Goal: Task Accomplishment & Management: Complete application form

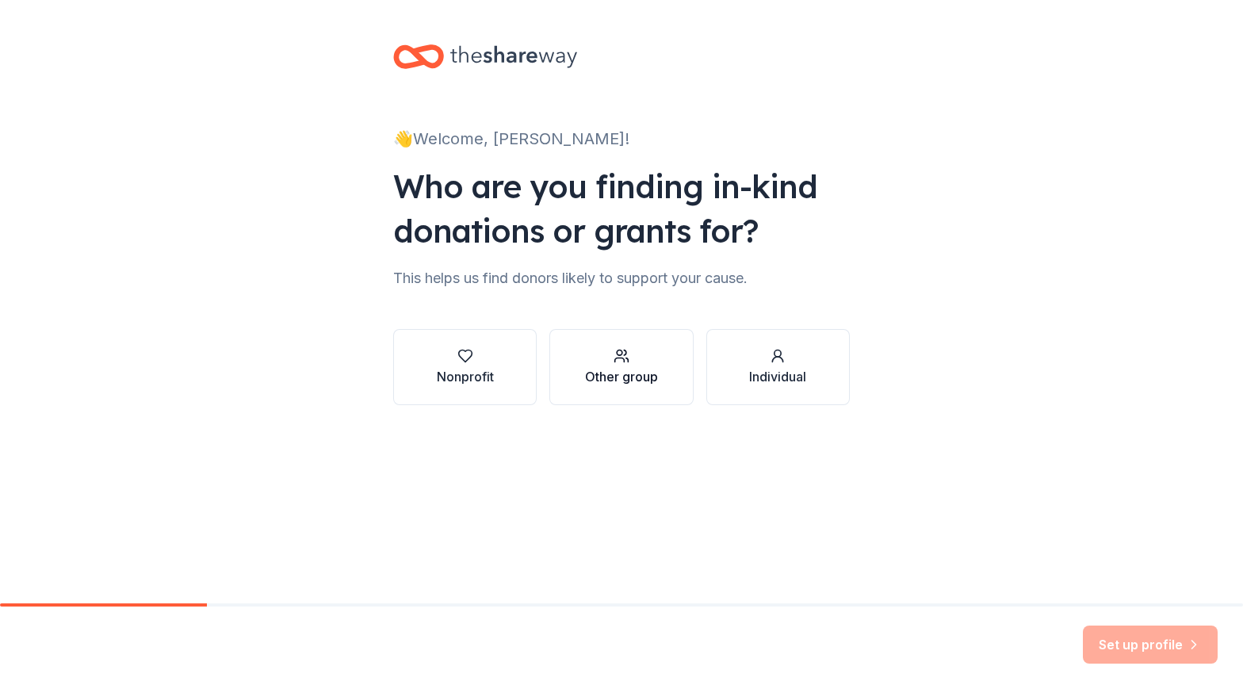
click at [619, 348] on icon "button" at bounding box center [622, 356] width 16 height 16
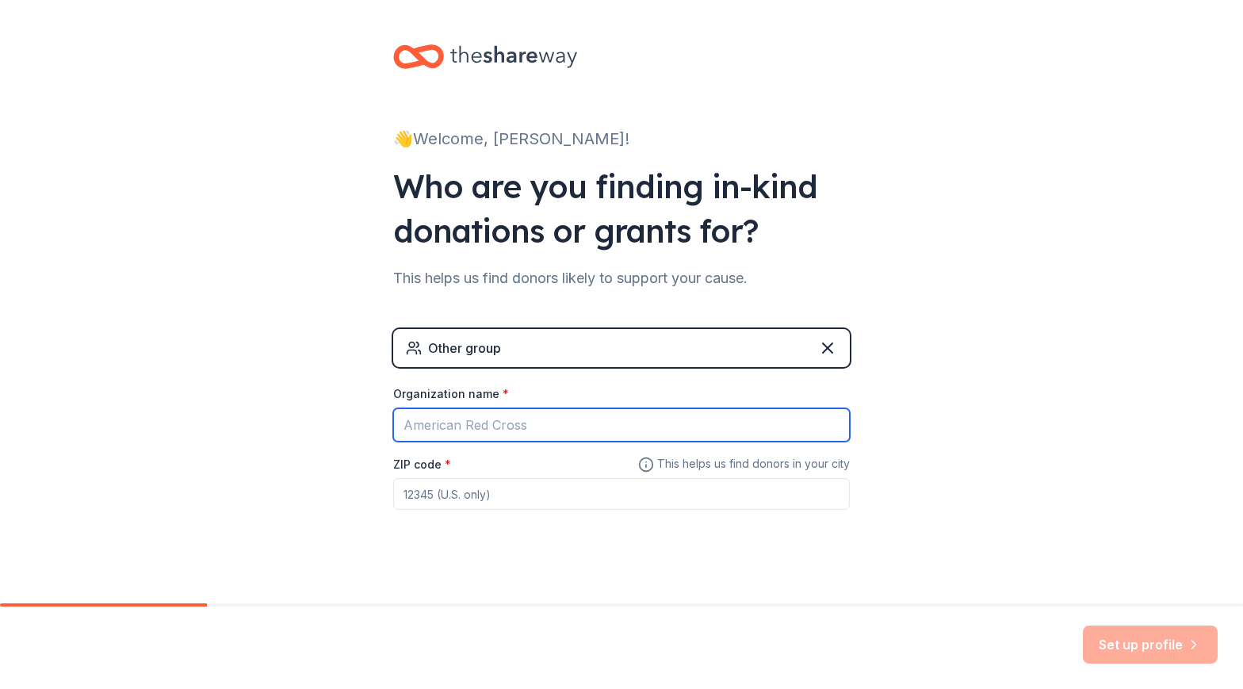
click at [554, 423] on input "Organization name *" at bounding box center [621, 424] width 457 height 33
type input "c"
type input "school"
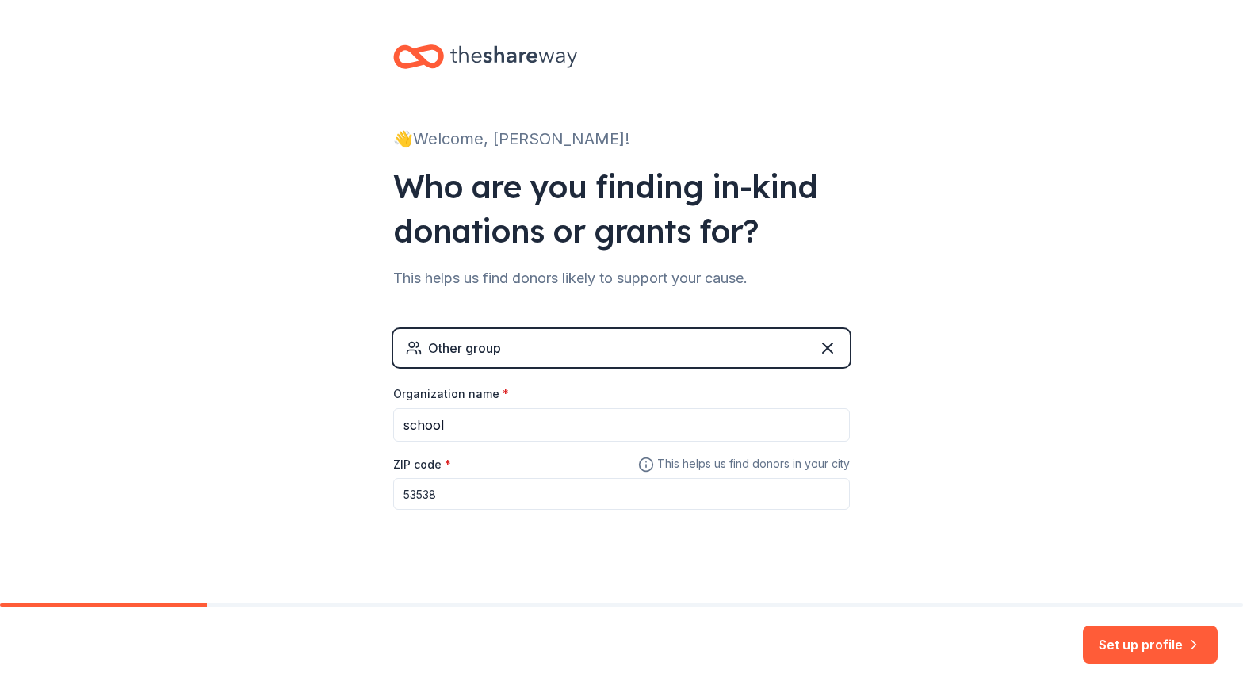
type input "53538"
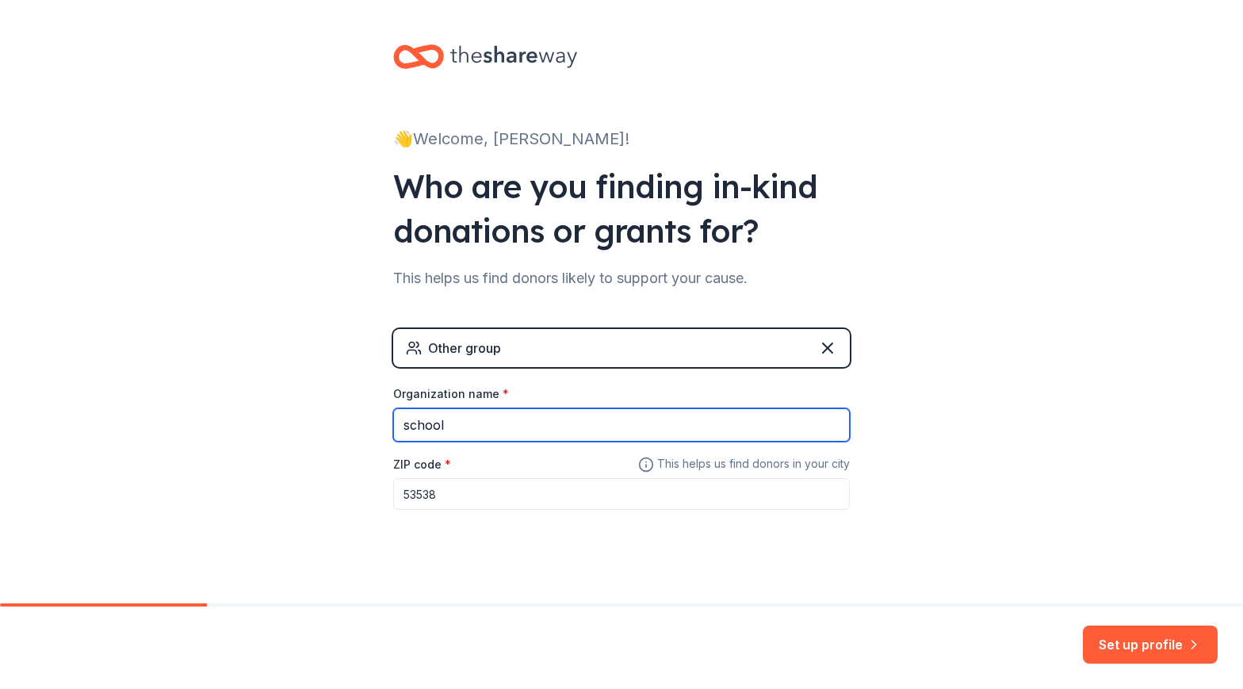
click at [548, 426] on input "school" at bounding box center [621, 424] width 457 height 33
type input "s"
type input "Crown of Life [DEMOGRAPHIC_DATA] Academy"
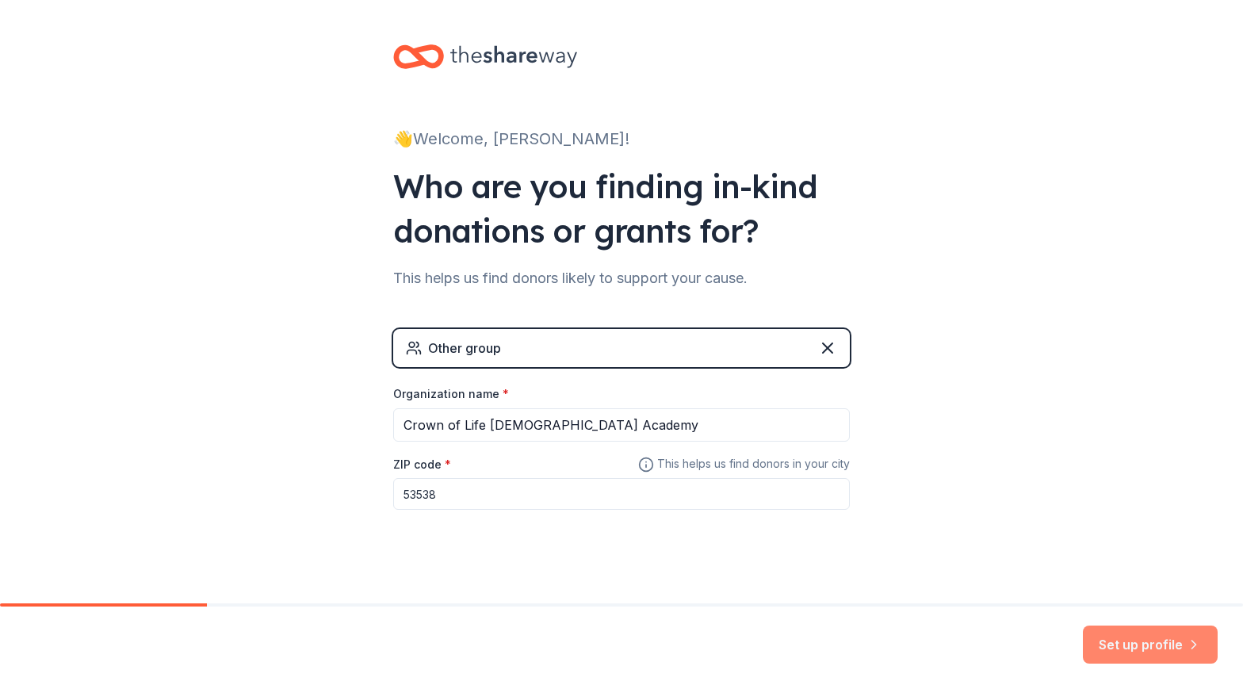
click at [1158, 640] on button "Set up profile" at bounding box center [1150, 644] width 135 height 38
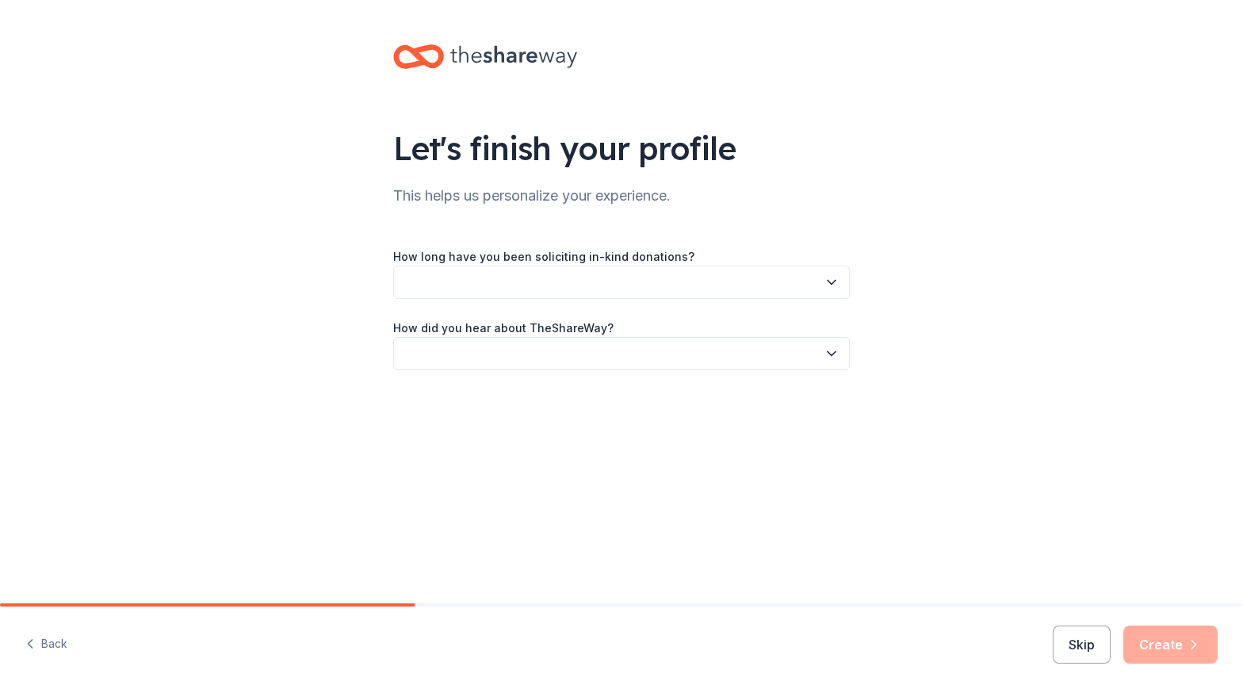
click at [453, 277] on button "button" at bounding box center [621, 282] width 457 height 33
click at [463, 326] on div "This is my first time!" at bounding box center [460, 325] width 101 height 19
click at [472, 359] on button "button" at bounding box center [621, 353] width 457 height 33
click at [476, 400] on div "Friend or colleague" at bounding box center [461, 396] width 103 height 19
click at [1189, 650] on icon "button" at bounding box center [1194, 645] width 16 height 16
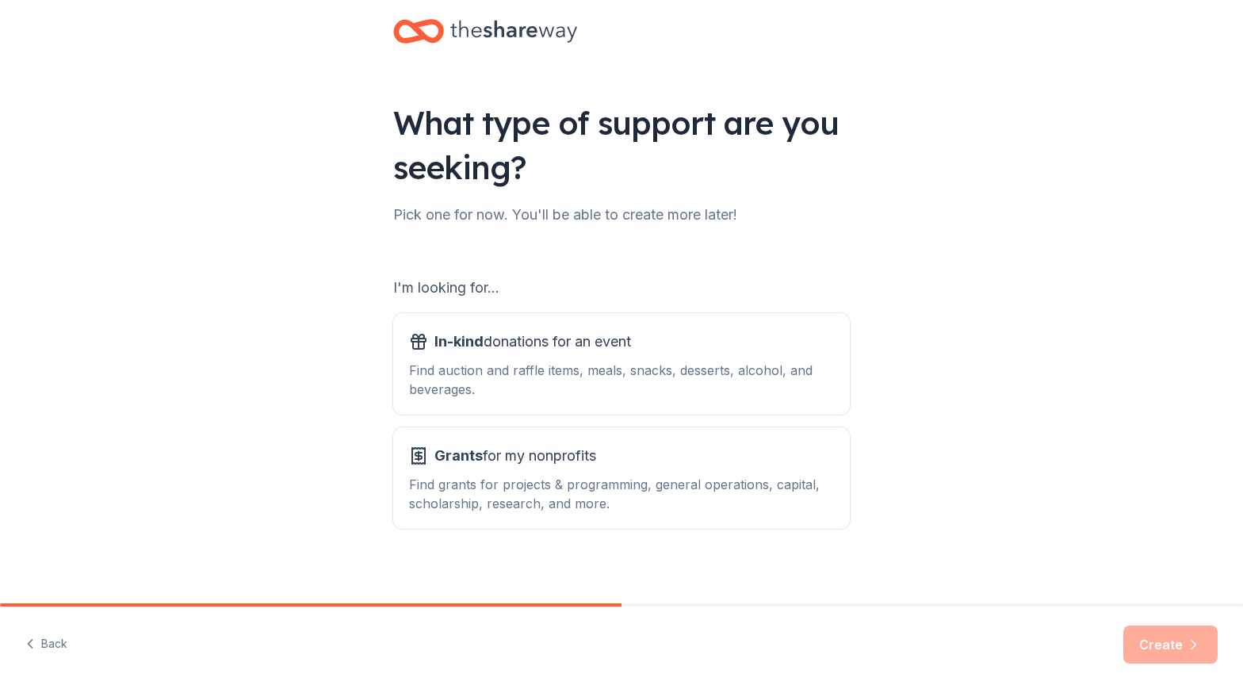
scroll to position [36, 0]
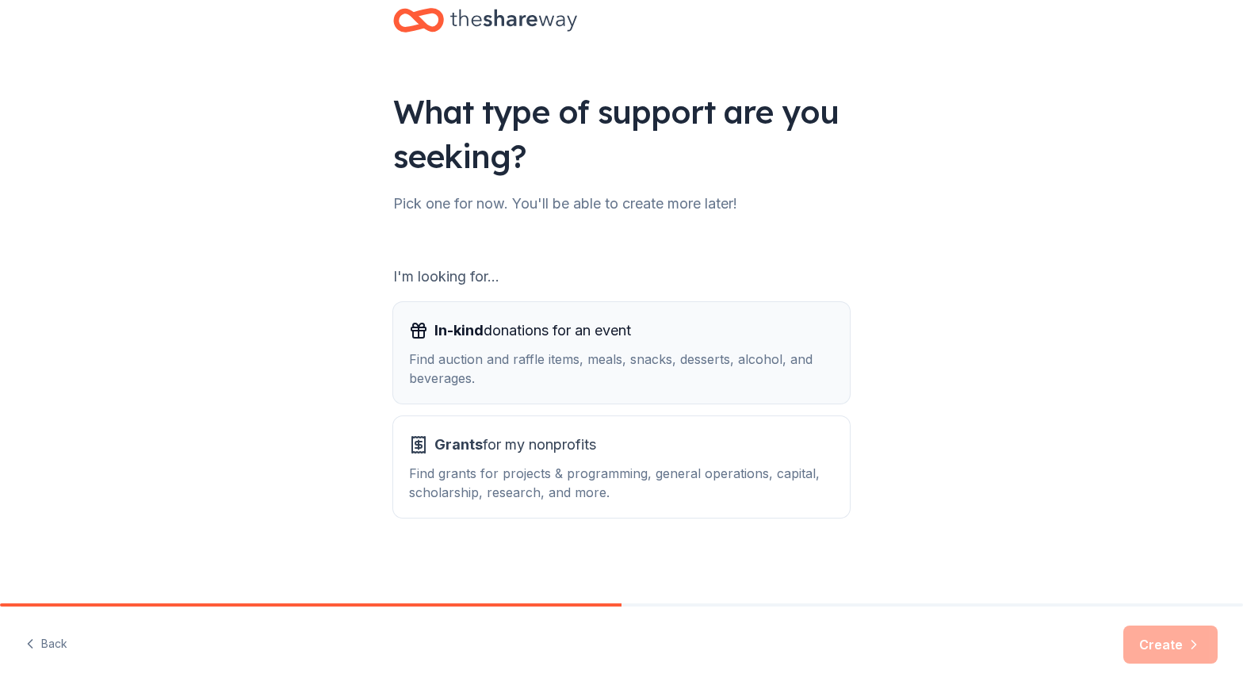
click at [709, 369] on div "Find auction and raffle items, meals, snacks, desserts, alcohol, and beverages." at bounding box center [621, 369] width 425 height 38
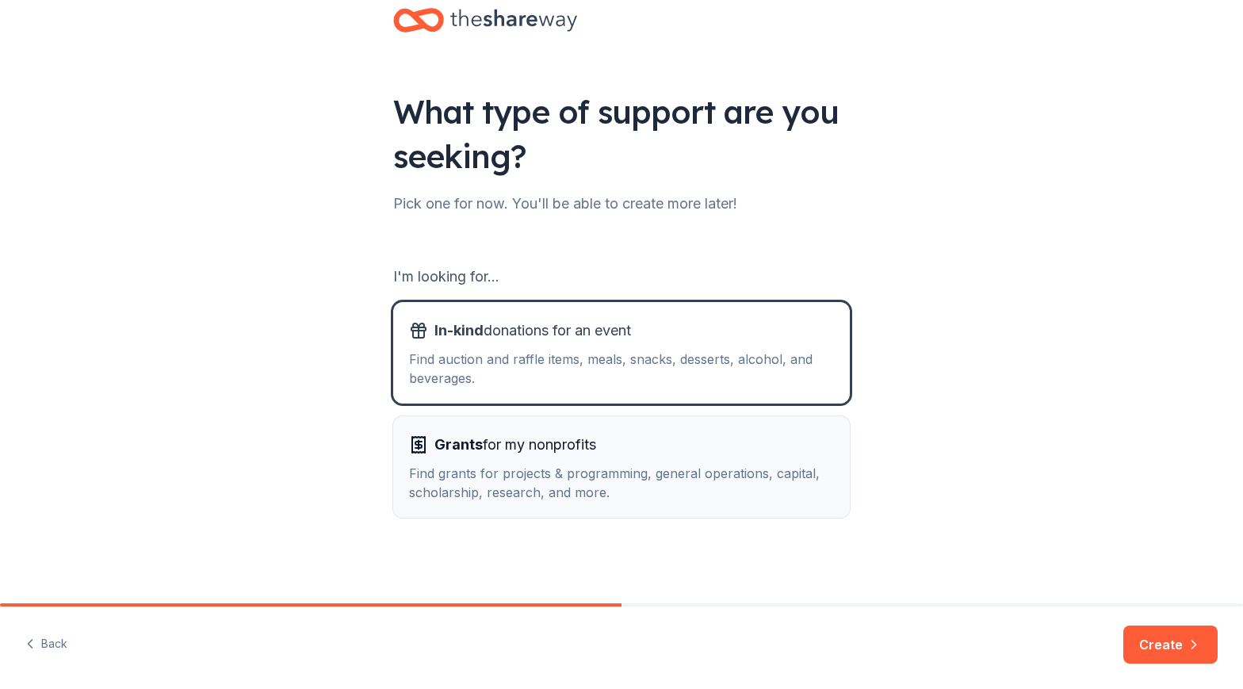
click at [715, 455] on div "Grants for my nonprofits" at bounding box center [621, 444] width 425 height 25
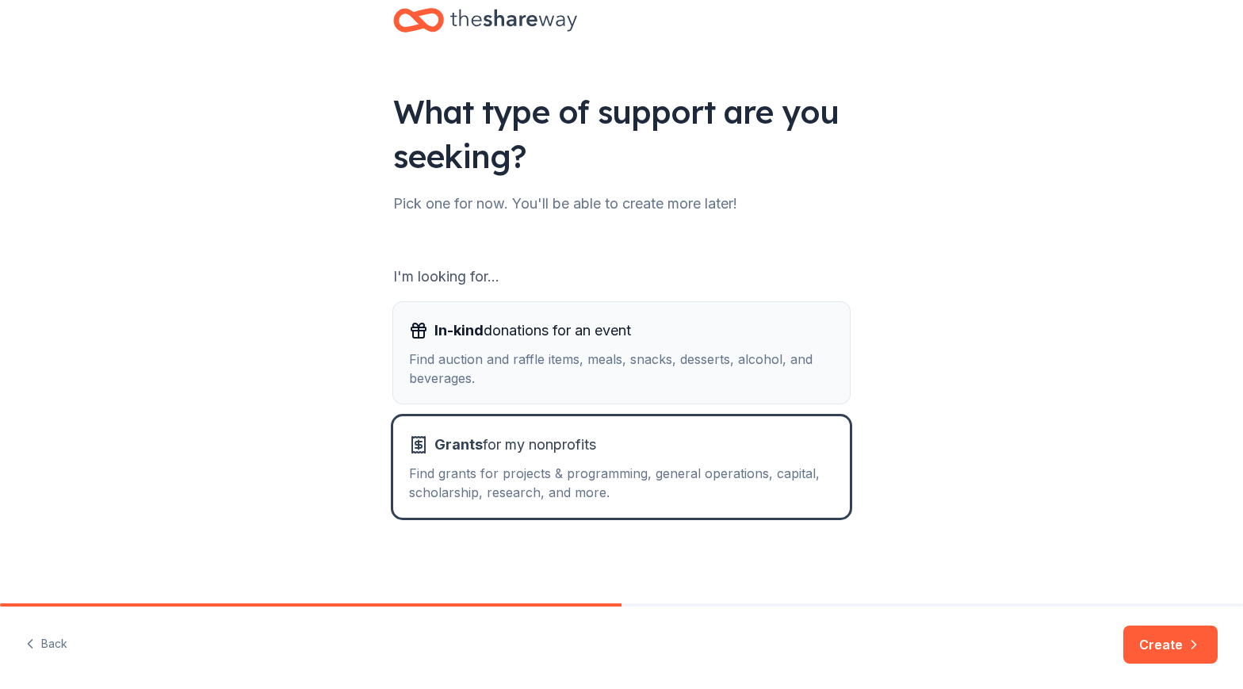
click at [718, 342] on div "In-kind donations for an event" at bounding box center [621, 330] width 425 height 25
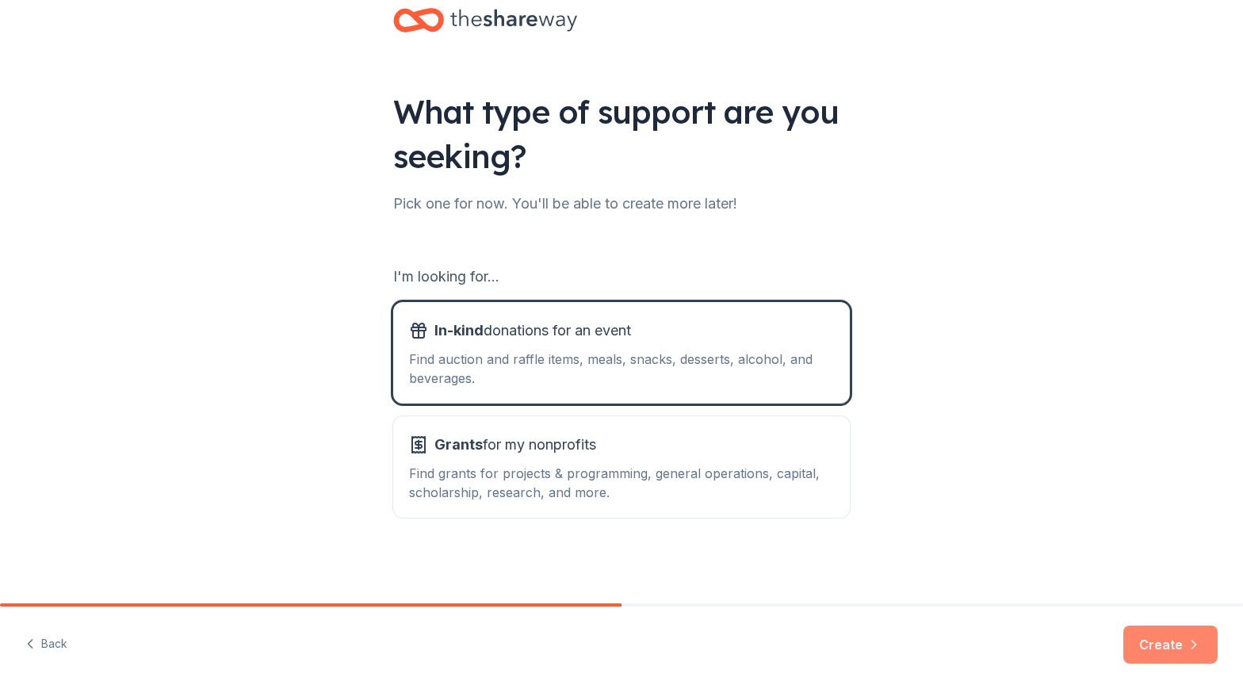
click at [1144, 639] on button "Create" at bounding box center [1170, 644] width 94 height 38
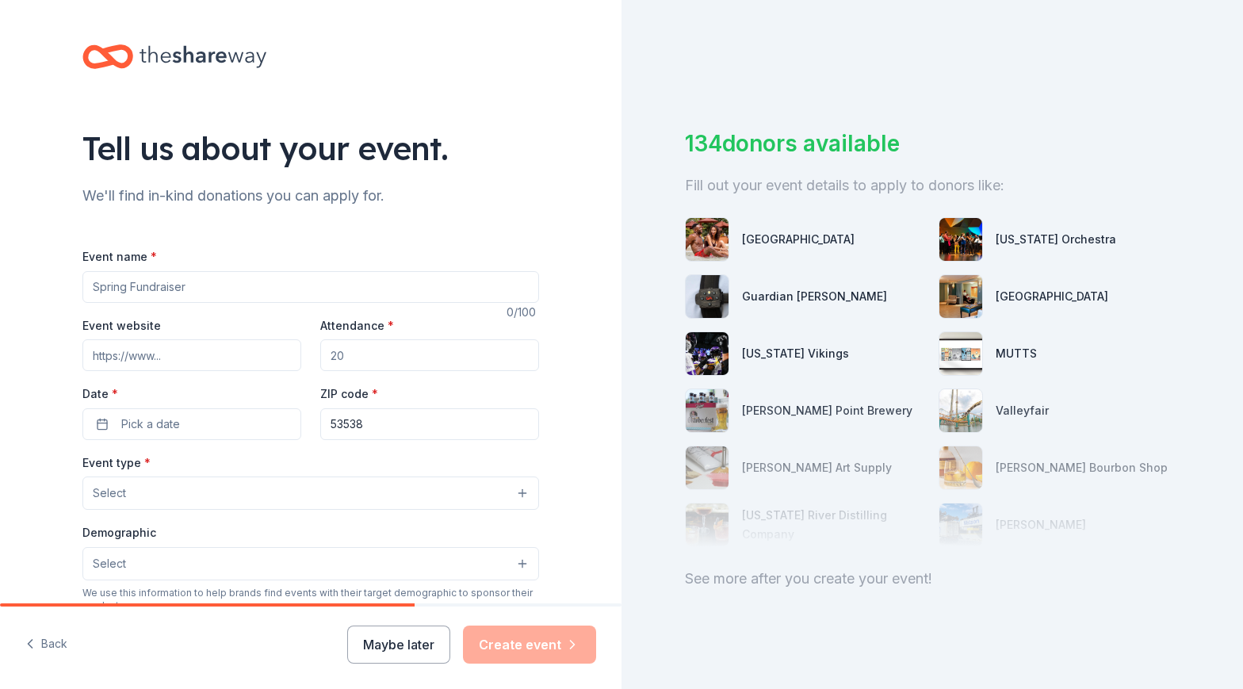
click at [235, 287] on input "Event name *" at bounding box center [310, 287] width 457 height 32
type input "Vision Night Fundraiser"
click at [404, 354] on input "Attendance *" at bounding box center [429, 355] width 219 height 32
type input "150"
click at [259, 422] on button "Pick a date" at bounding box center [191, 424] width 219 height 32
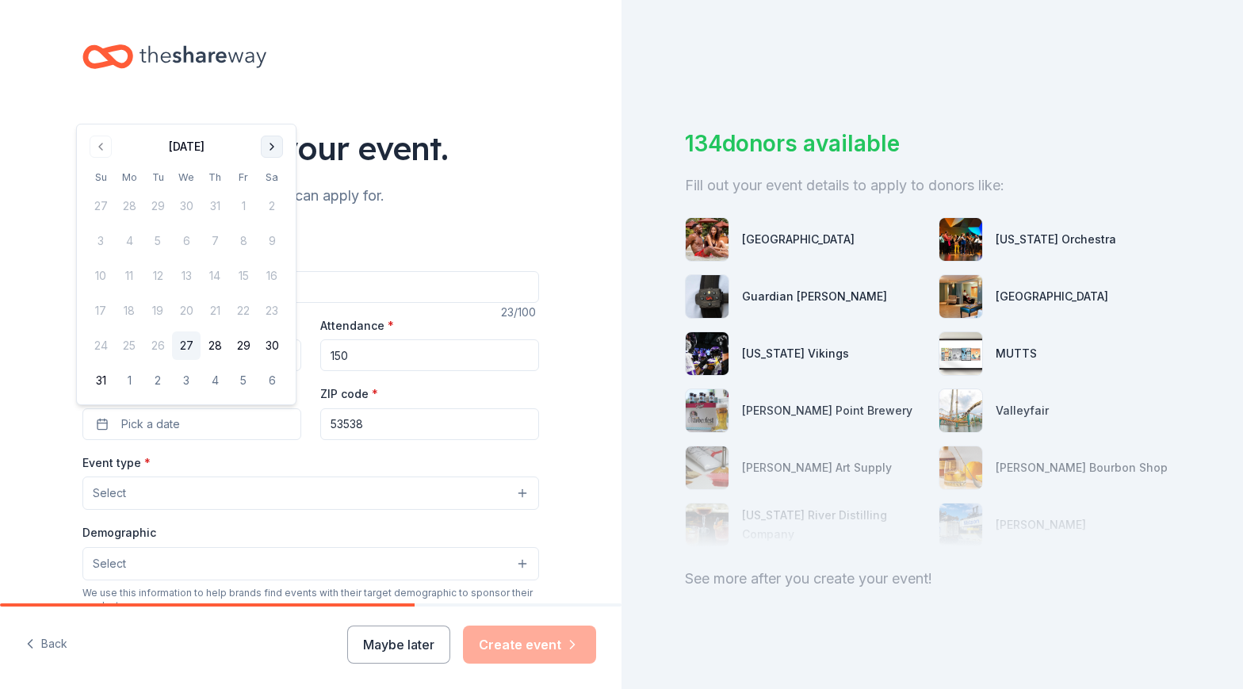
click at [266, 148] on button "Go to next month" at bounding box center [272, 147] width 22 height 22
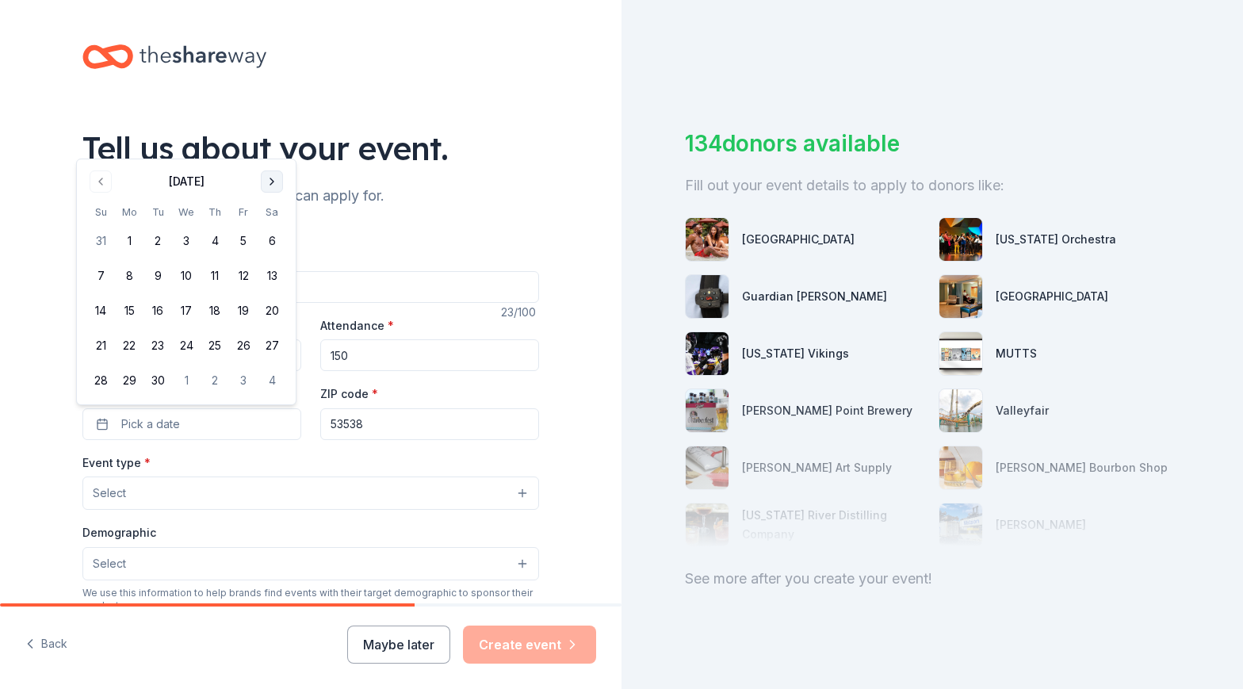
click at [269, 185] on button "Go to next month" at bounding box center [272, 181] width 22 height 22
click at [269, 188] on button "Go to next month" at bounding box center [272, 181] width 22 height 22
click at [261, 136] on button "Go to next month" at bounding box center [272, 147] width 22 height 22
click at [101, 185] on button "Go to previous month" at bounding box center [101, 181] width 22 height 22
click at [268, 241] on button "8" at bounding box center [272, 241] width 29 height 29
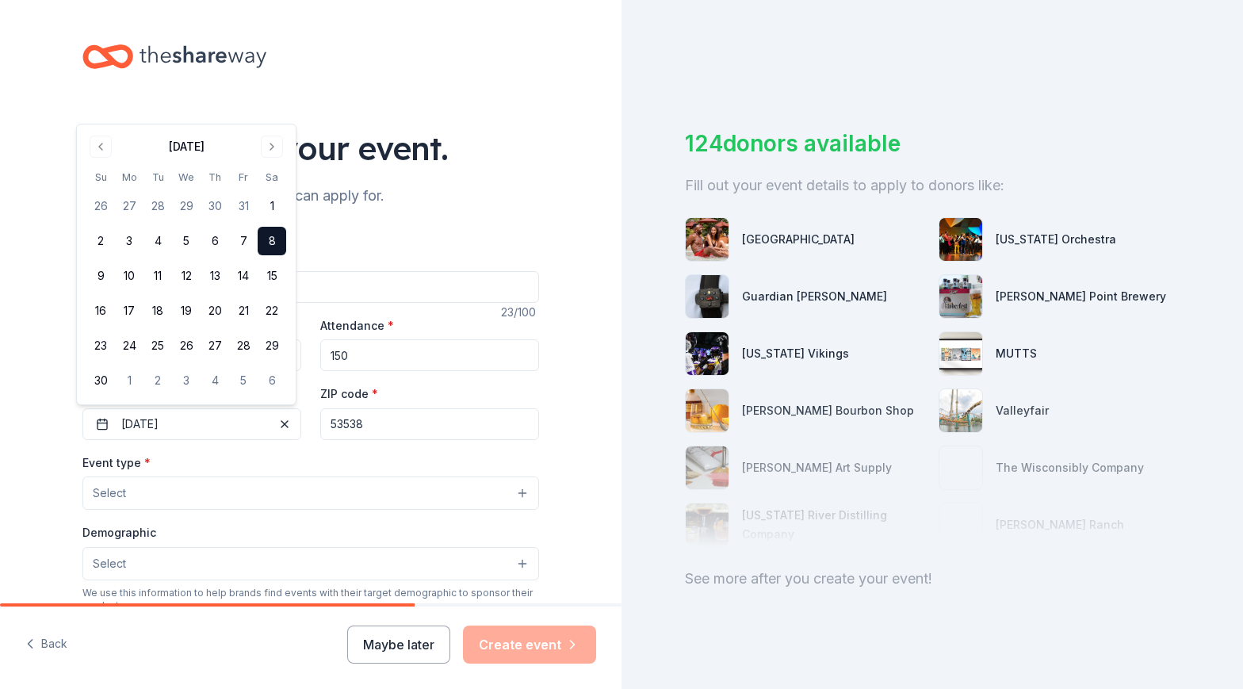
click at [293, 491] on button "Select" at bounding box center [310, 492] width 457 height 33
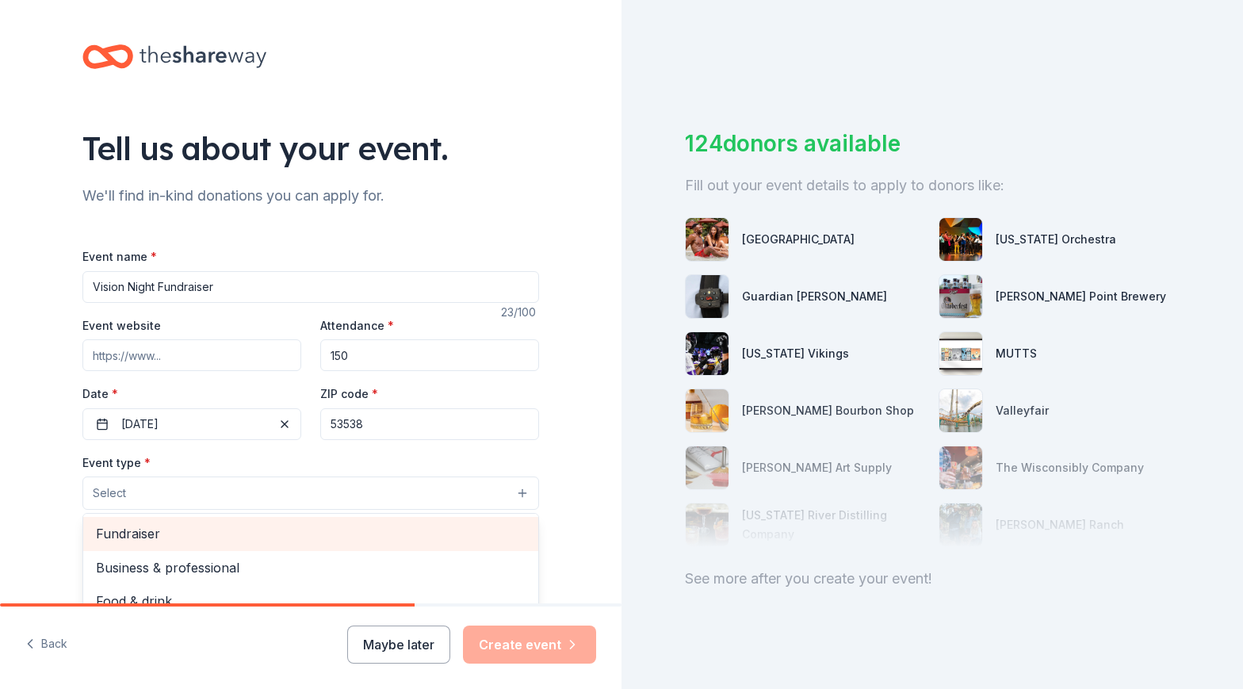
click at [289, 534] on span "Fundraiser" at bounding box center [311, 533] width 430 height 21
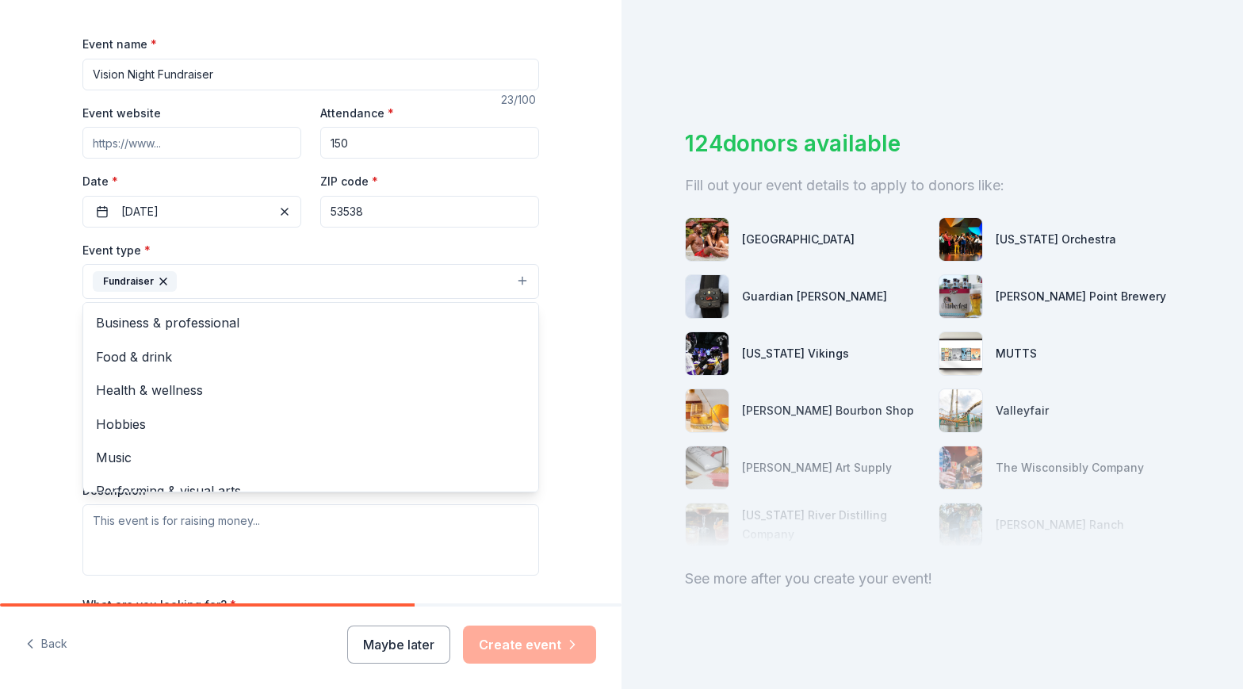
scroll to position [317, 0]
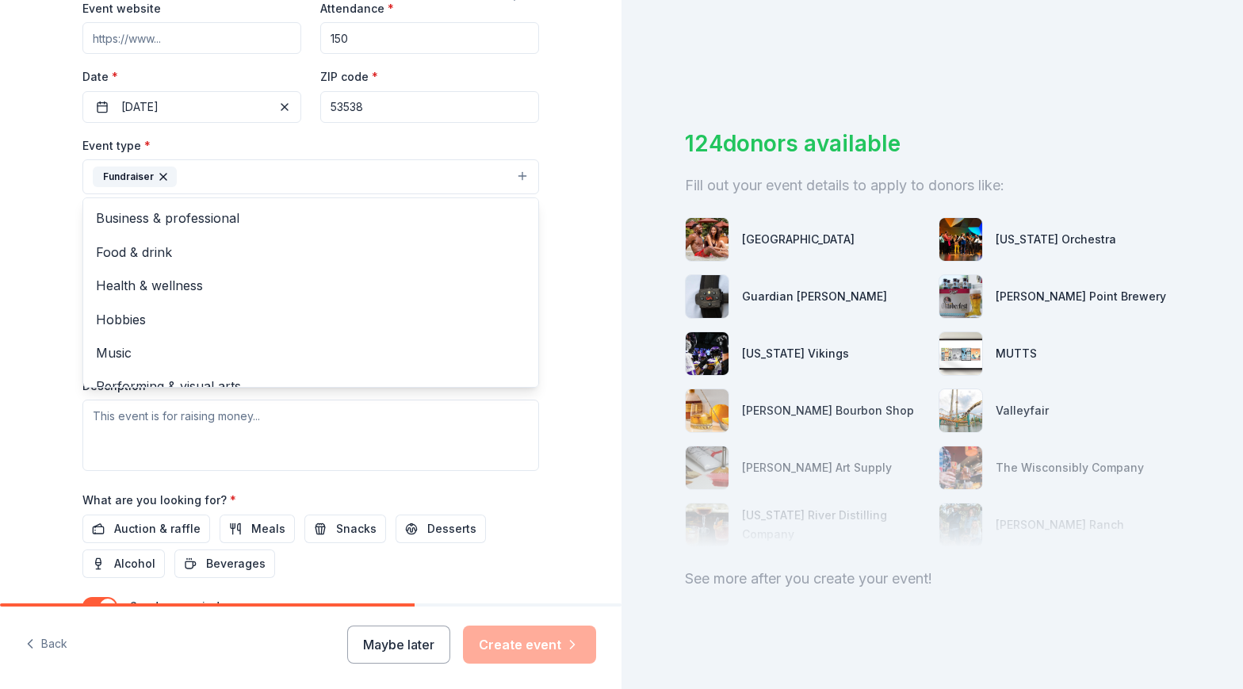
click at [589, 323] on div "Tell us about your event. We'll find in-kind donations you can apply for. Event…" at bounding box center [310, 211] width 621 height 1057
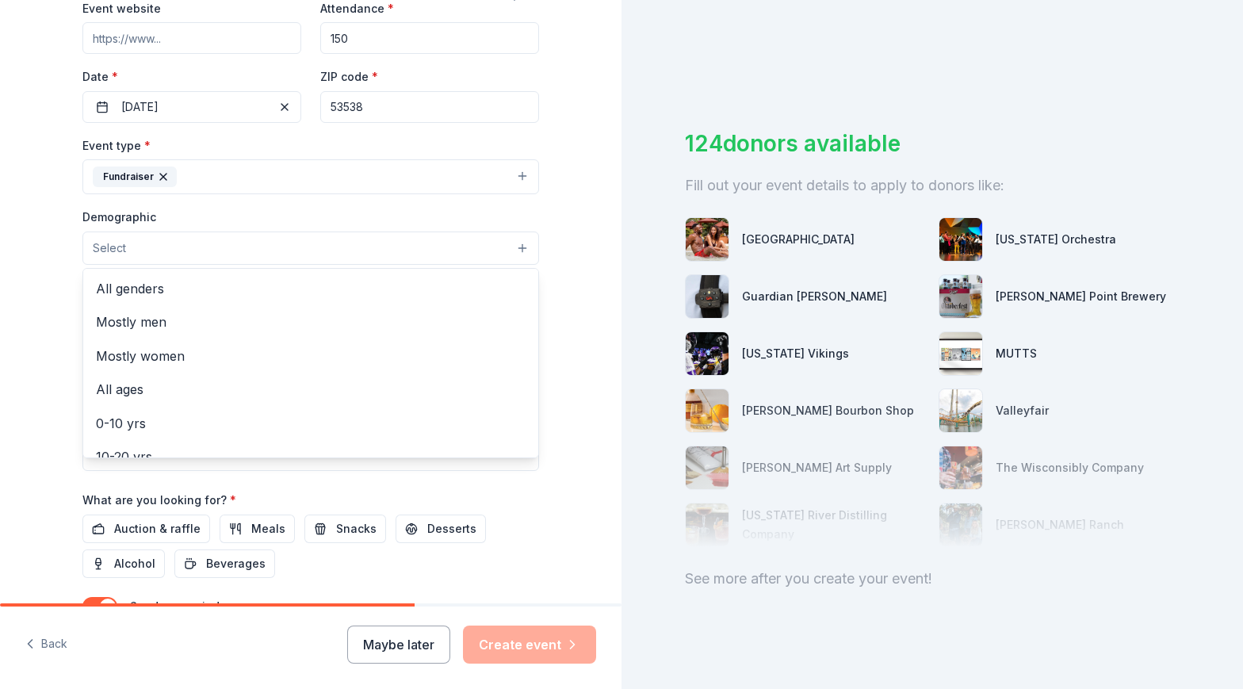
click at [354, 259] on button "Select" at bounding box center [310, 247] width 457 height 33
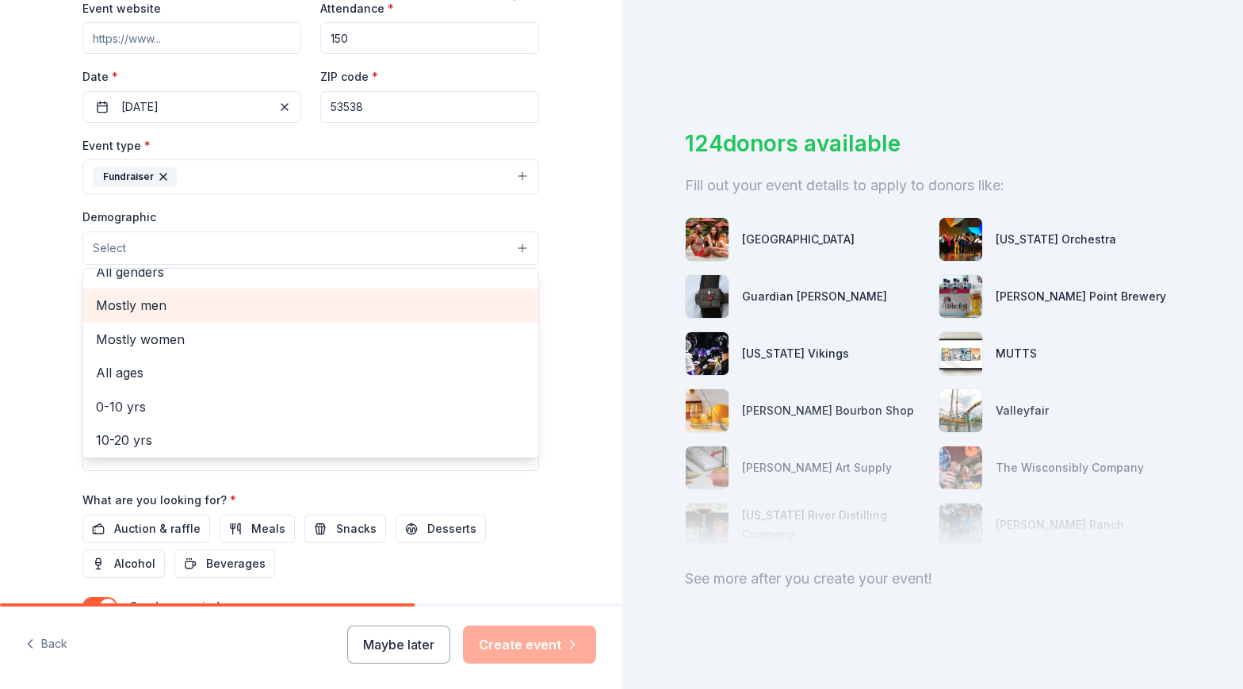
scroll to position [0, 0]
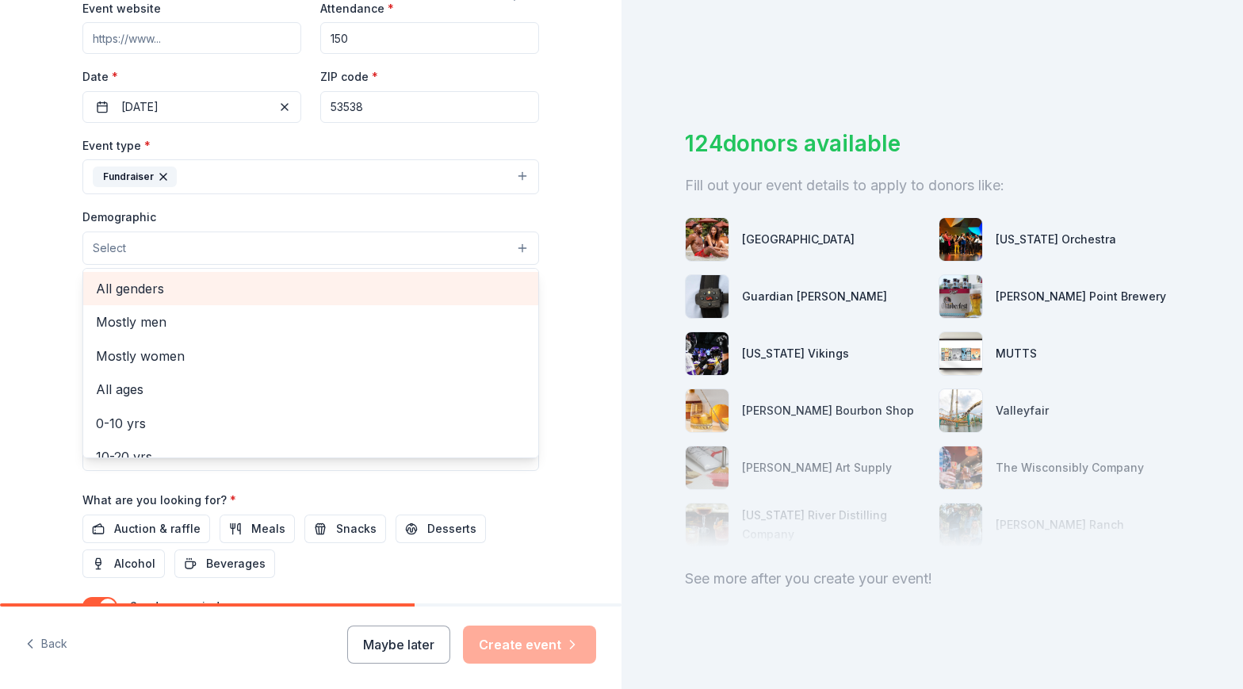
click at [355, 293] on span "All genders" at bounding box center [311, 288] width 430 height 21
click at [355, 293] on span "Mostly men" at bounding box center [311, 290] width 430 height 21
click at [355, 293] on span "Mostly women" at bounding box center [311, 290] width 430 height 21
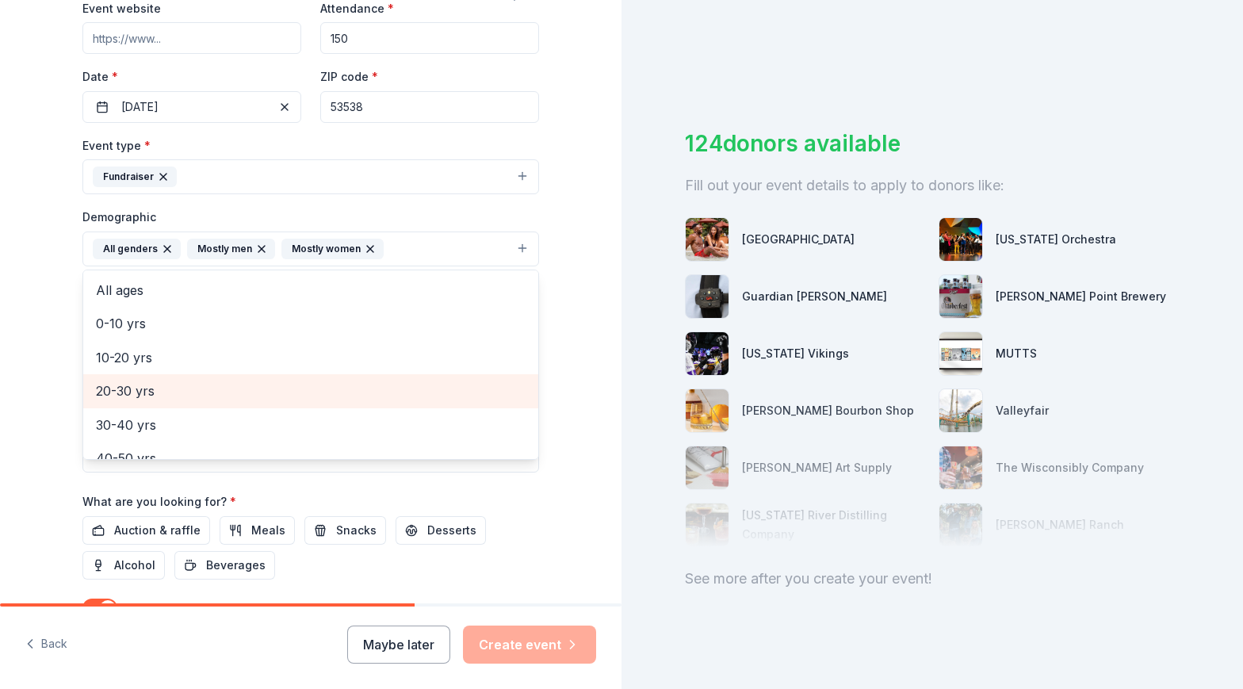
click at [358, 388] on span "20-30 yrs" at bounding box center [311, 391] width 430 height 21
click at [360, 398] on span "30-40 yrs" at bounding box center [311, 391] width 430 height 21
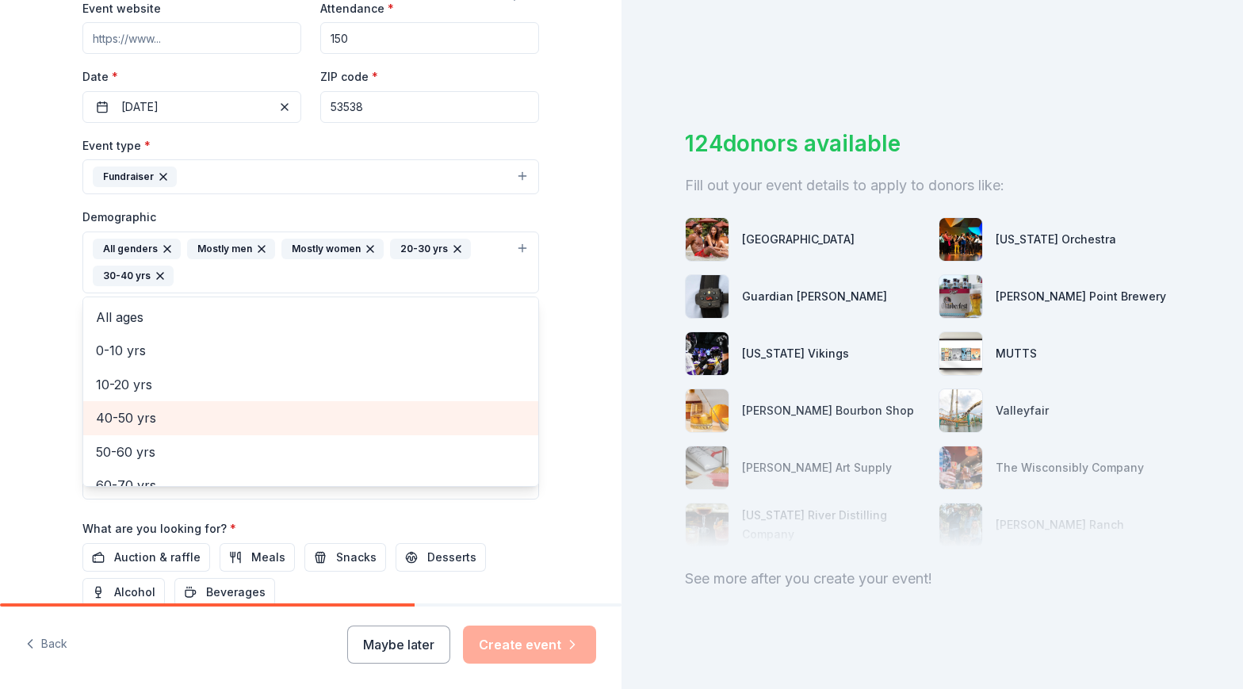
click at [360, 415] on span "40-50 yrs" at bounding box center [311, 417] width 430 height 21
click at [360, 415] on span "50-60 yrs" at bounding box center [311, 417] width 430 height 21
click at [360, 415] on span "60-70 yrs" at bounding box center [311, 417] width 430 height 21
click at [360, 415] on span "70-80 yrs" at bounding box center [311, 417] width 430 height 21
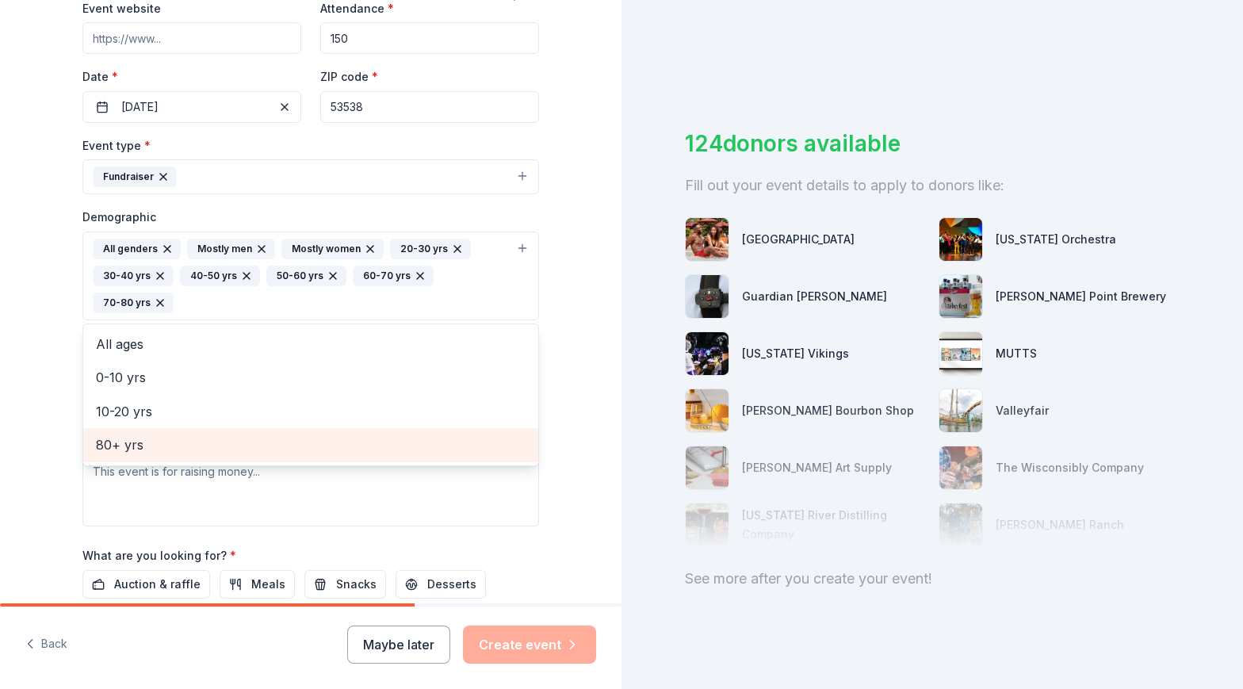
click at [361, 430] on div "80+ yrs" at bounding box center [310, 444] width 455 height 33
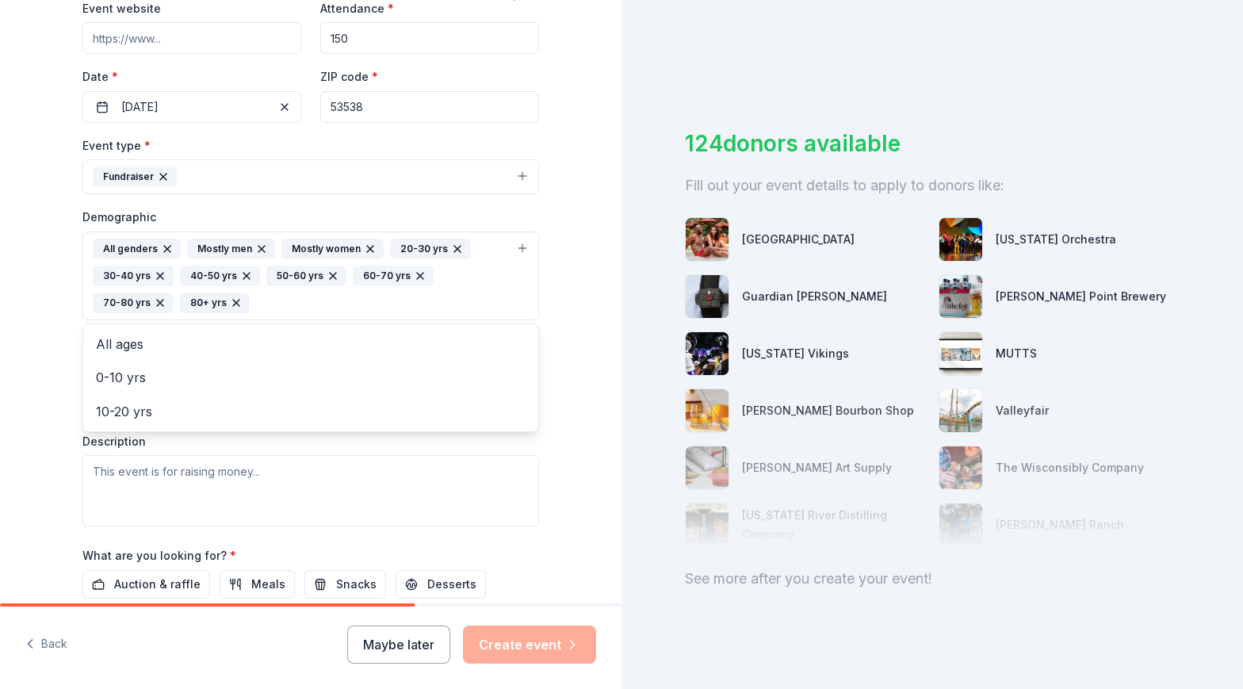
click at [300, 178] on div "Event type * Fundraiser Demographic All genders Mostly men Mostly women 20-30 y…" at bounding box center [310, 331] width 457 height 391
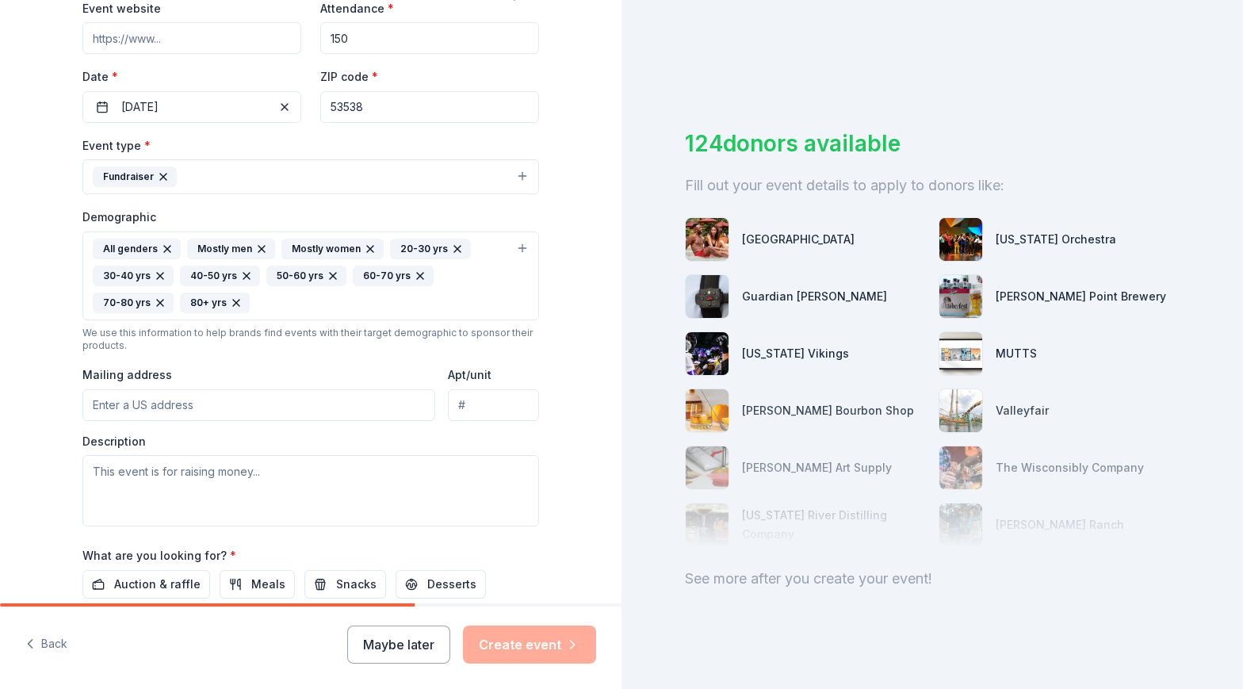
click at [300, 178] on button "Fundraiser" at bounding box center [310, 176] width 457 height 35
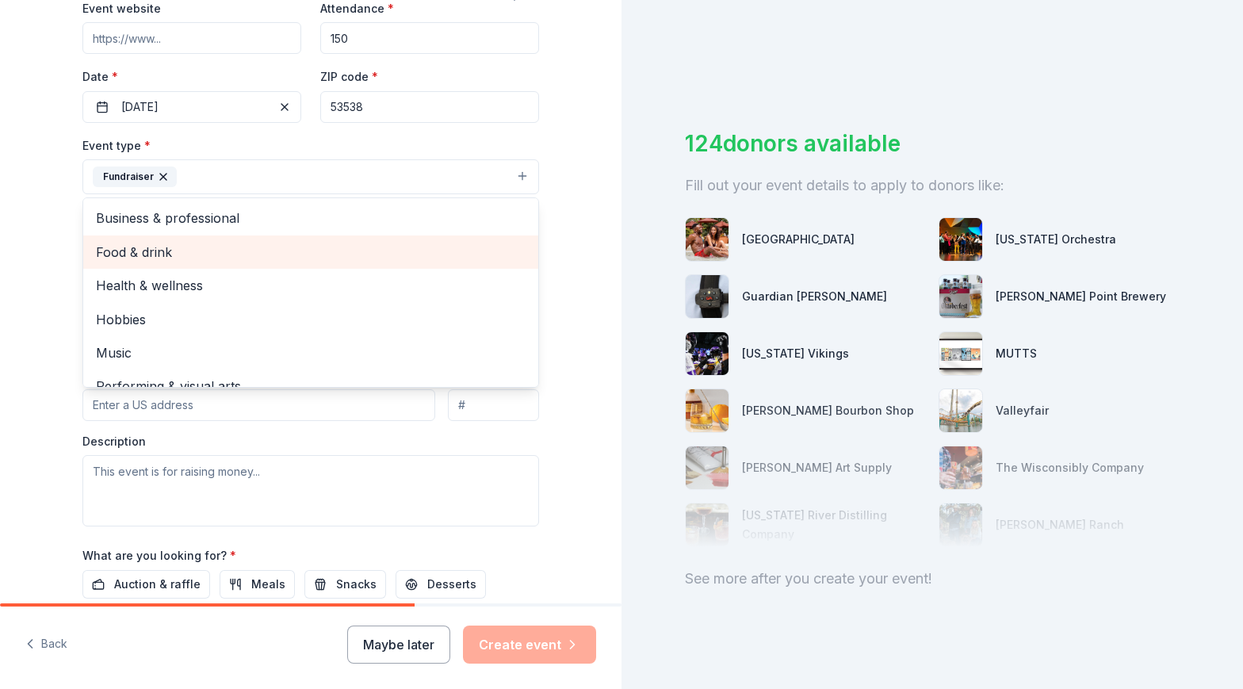
click at [293, 253] on span "Food & drink" at bounding box center [311, 252] width 430 height 21
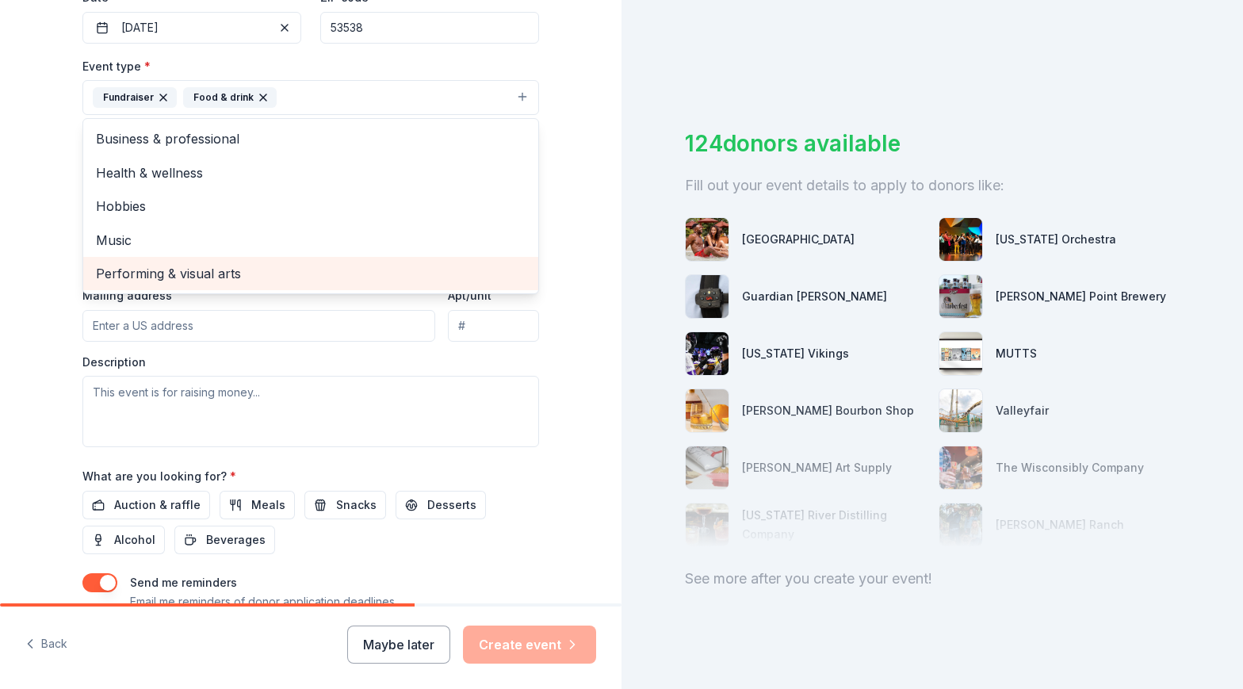
scroll to position [317, 0]
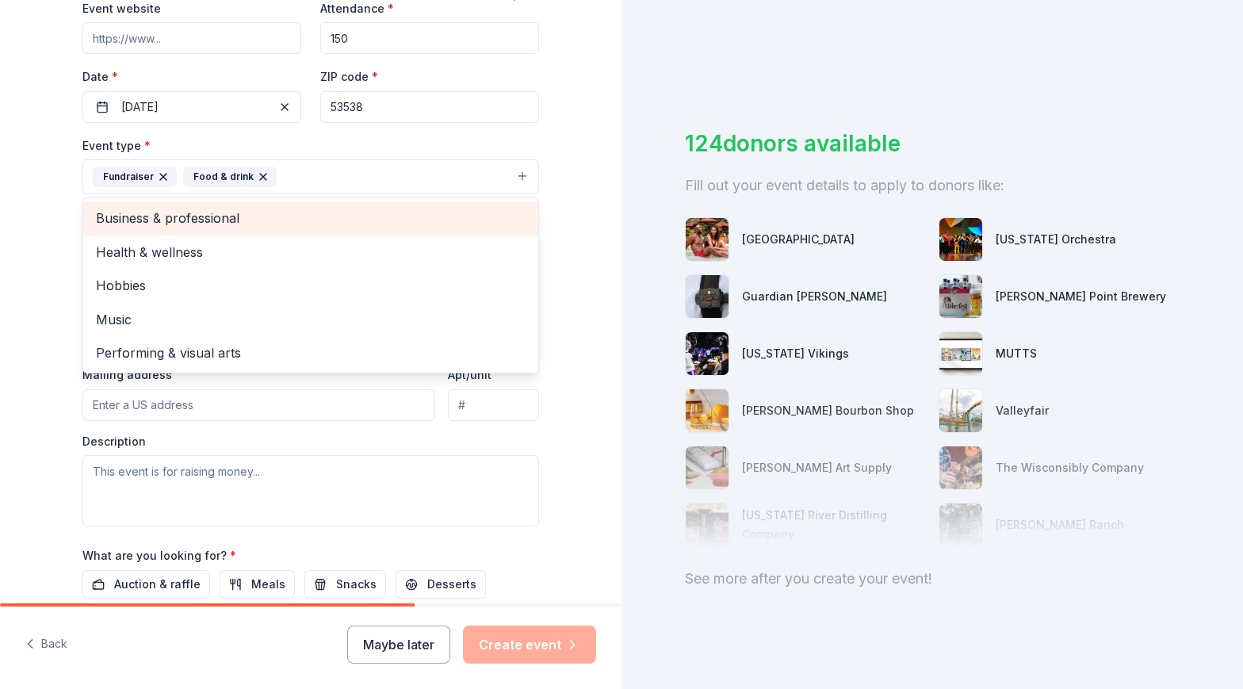
click at [397, 208] on div "Business & professional" at bounding box center [310, 217] width 455 height 33
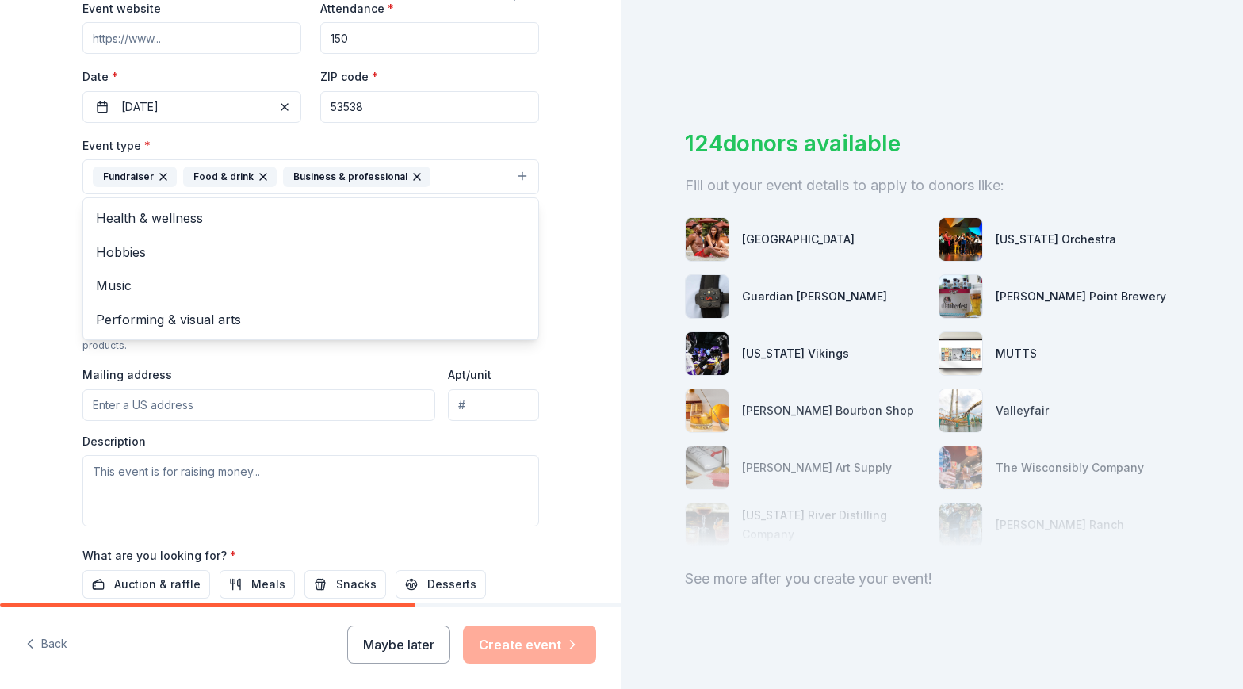
click at [549, 373] on div "Tell us about your event. We'll find in-kind donations you can apply for. Event…" at bounding box center [310, 239] width 507 height 1112
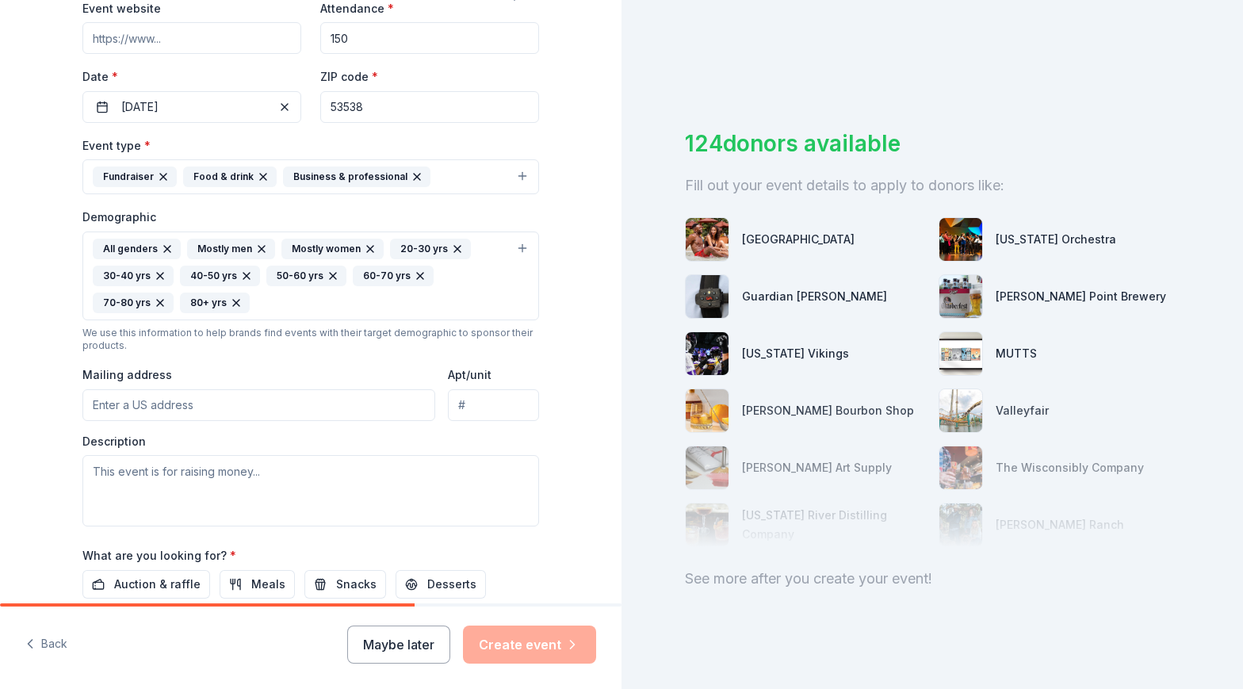
click at [359, 400] on input "Mailing address" at bounding box center [258, 405] width 353 height 32
type input "[STREET_ADDRESS][PERSON_NAME][PERSON_NAME]"
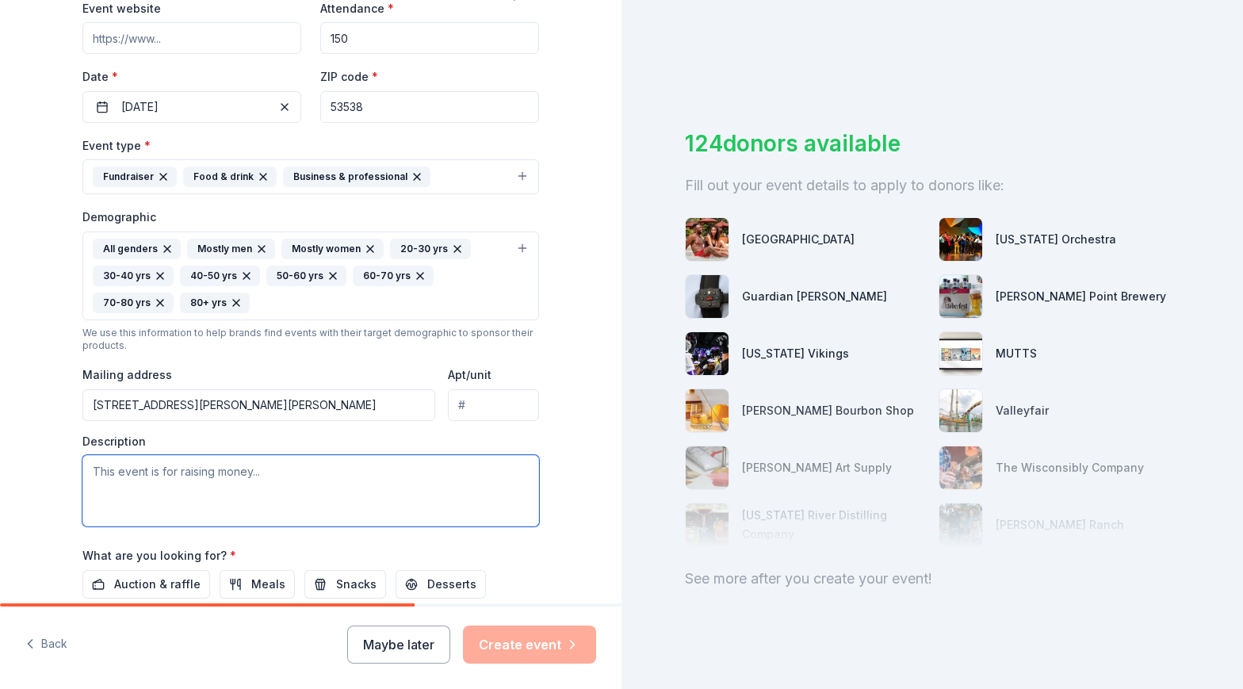
click at [205, 475] on textarea at bounding box center [310, 490] width 457 height 71
click at [334, 471] on textarea "This is an annual event put on by our newly formed school to help expand and ad…" at bounding box center [310, 490] width 457 height 71
click at [359, 472] on textarea "This is an annual event put on by our new school to help expand and add multipl…" at bounding box center [310, 490] width 457 height 71
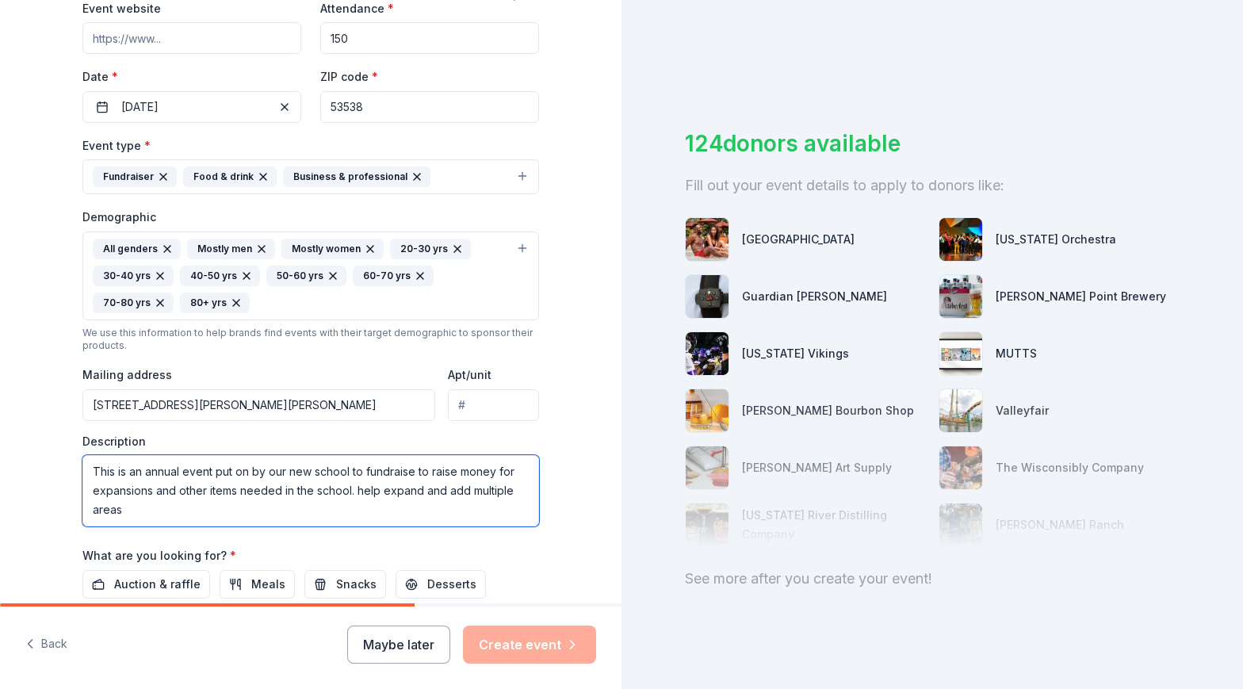
drag, startPoint x: 348, startPoint y: 493, endPoint x: 355, endPoint y: 503, distance: 12.5
click at [354, 503] on textarea "This is an annual event put on by our new school to fundraise to raise money fo…" at bounding box center [310, 490] width 457 height 71
type textarea "This is an annual event put on by our new school to fundraise to raise money fo…"
click at [568, 384] on div "Tell us about your event. We'll find in-kind donations you can apply for. Event…" at bounding box center [310, 239] width 621 height 1112
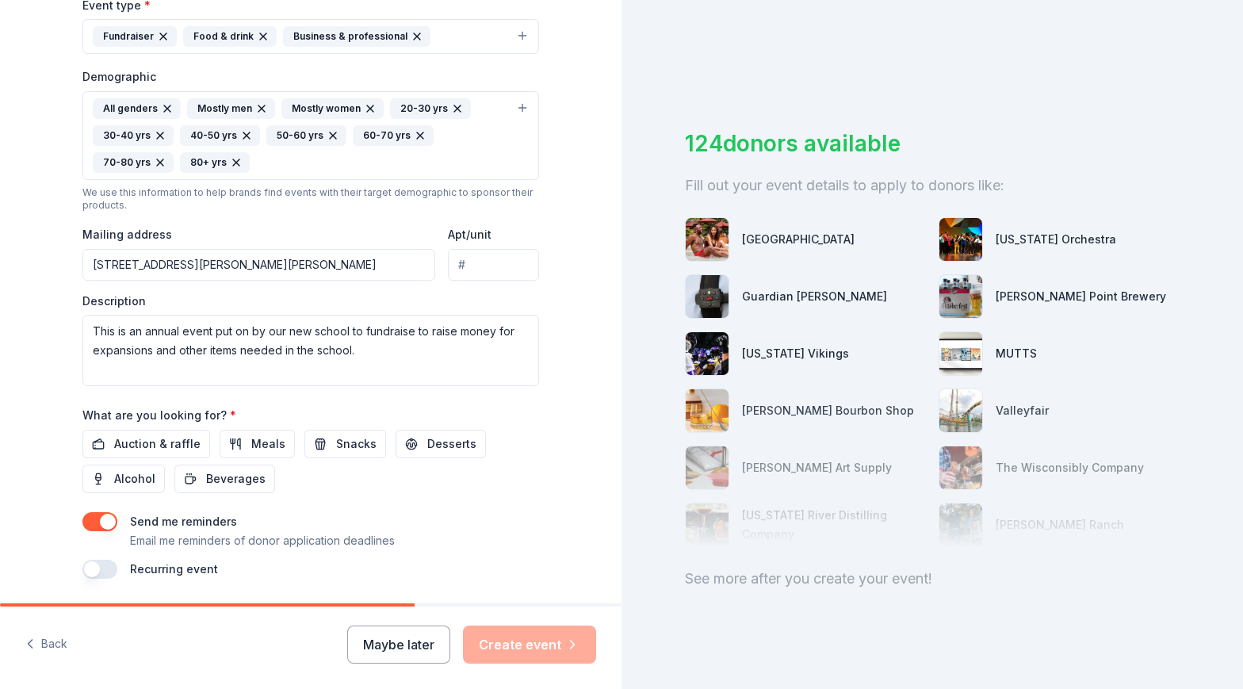
scroll to position [476, 0]
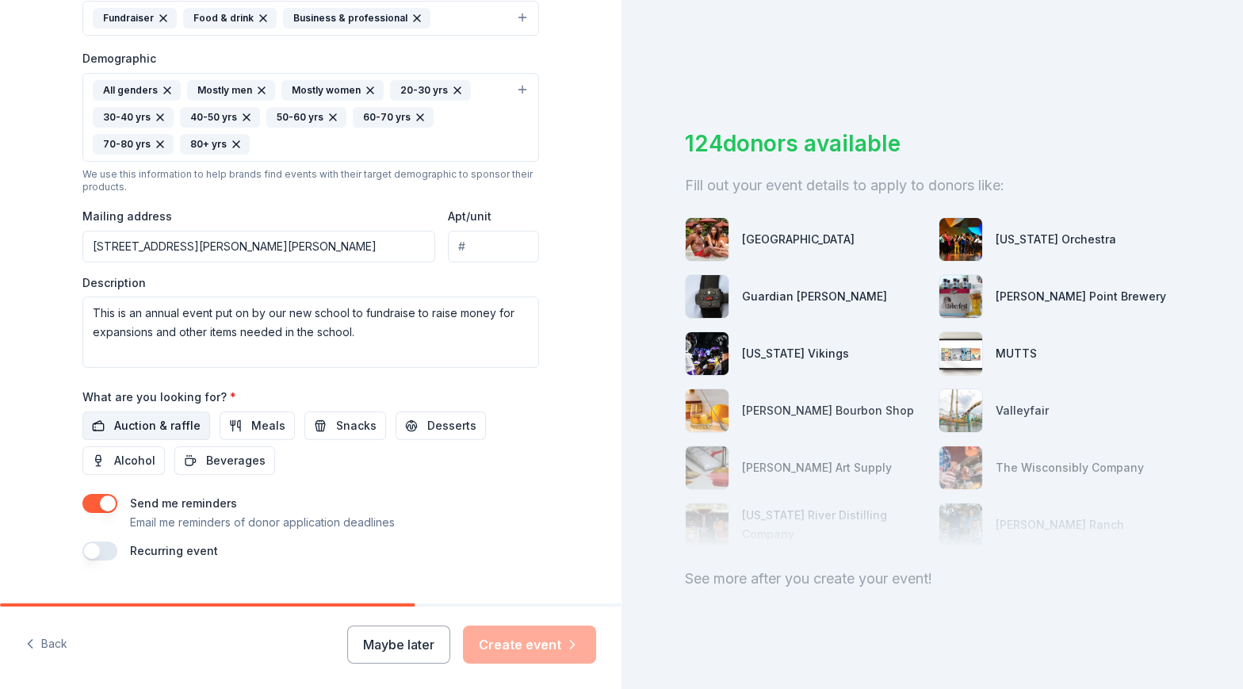
click at [160, 421] on span "Auction & raffle" at bounding box center [157, 425] width 86 height 19
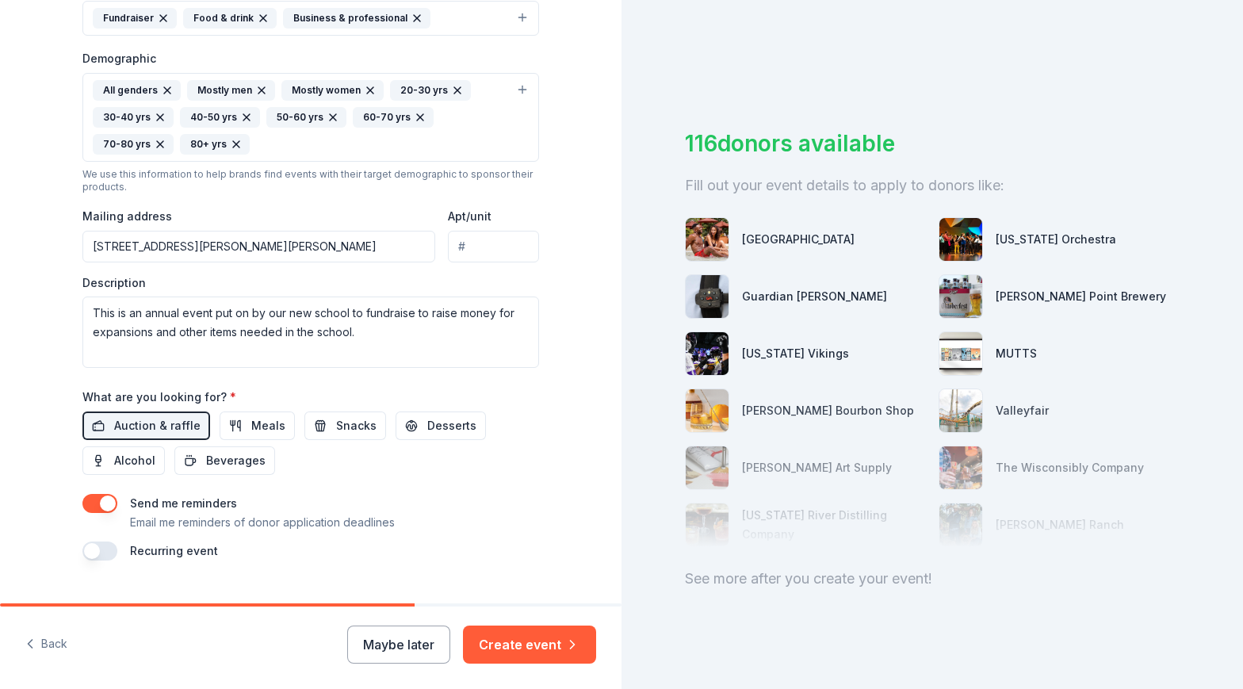
scroll to position [509, 0]
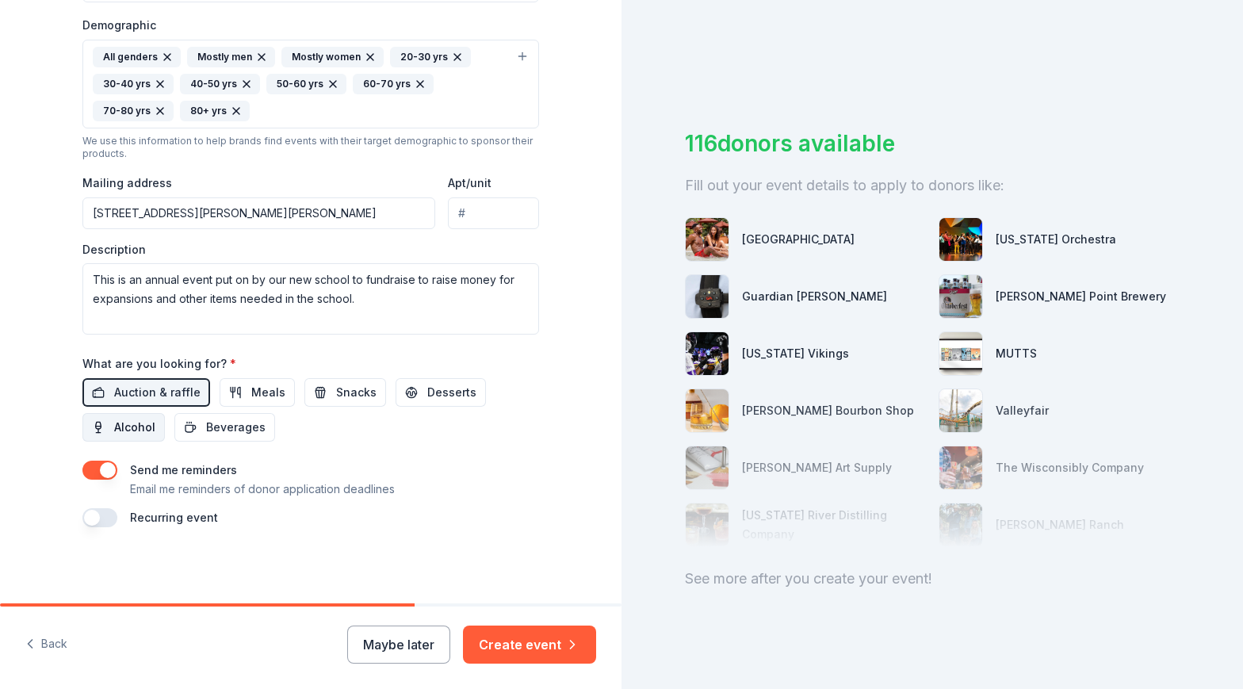
click at [142, 428] on span "Alcohol" at bounding box center [134, 427] width 41 height 19
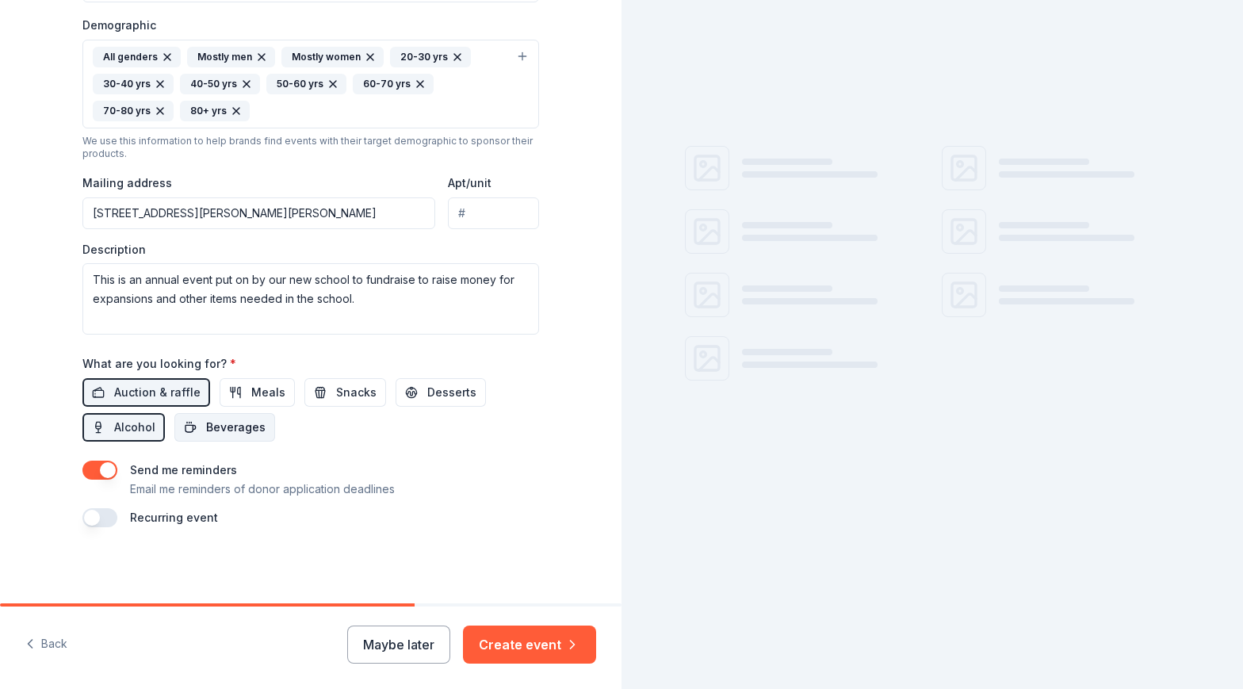
click at [209, 431] on span "Beverages" at bounding box center [235, 427] width 59 height 19
click at [267, 391] on span "Meals" at bounding box center [268, 392] width 34 height 19
click at [102, 523] on button "button" at bounding box center [99, 517] width 35 height 19
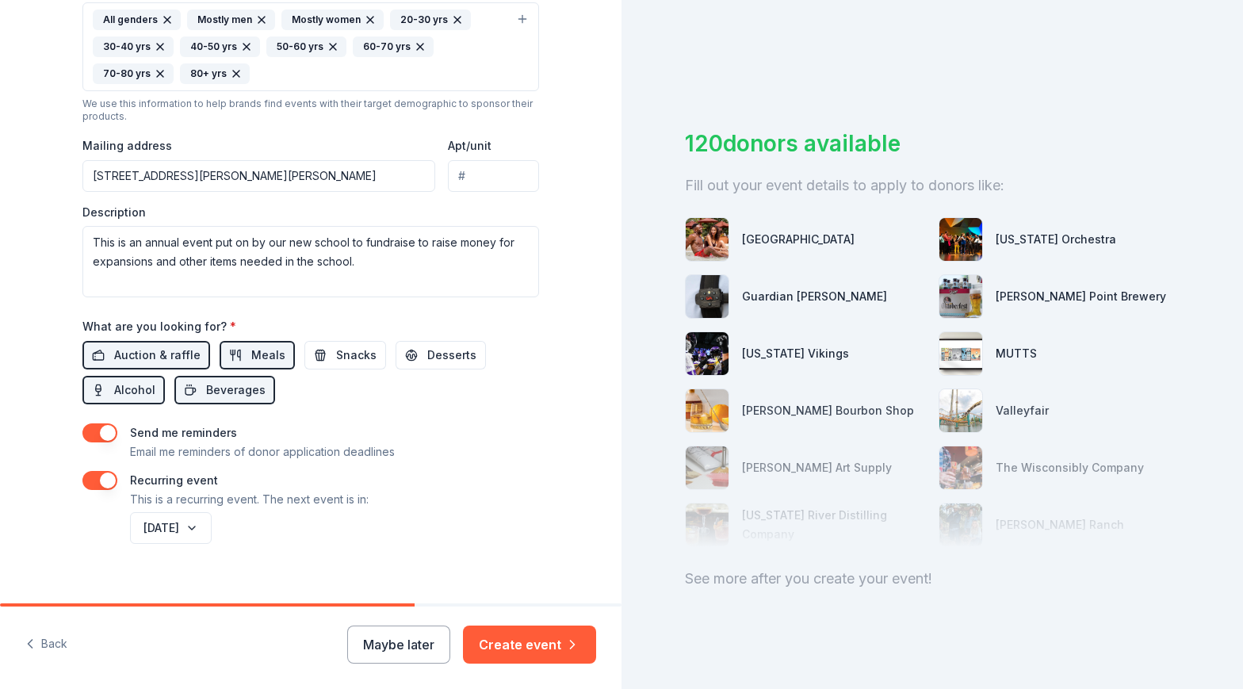
scroll to position [566, 0]
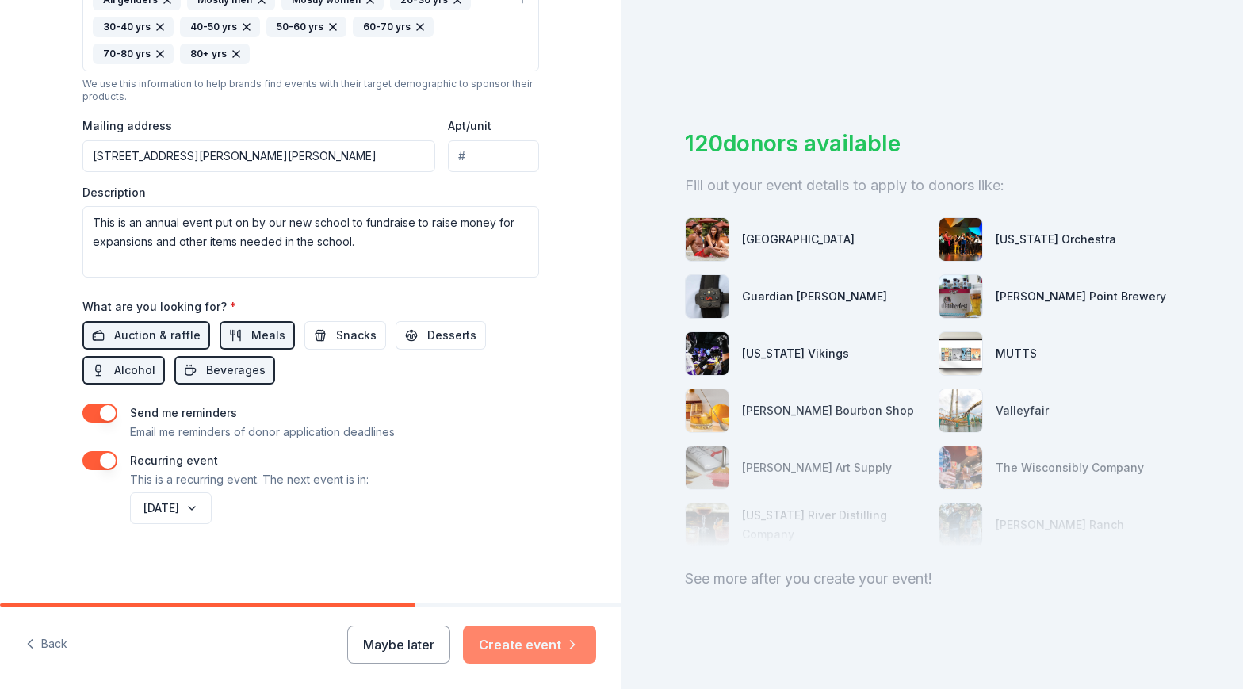
click at [520, 640] on button "Create event" at bounding box center [529, 644] width 133 height 38
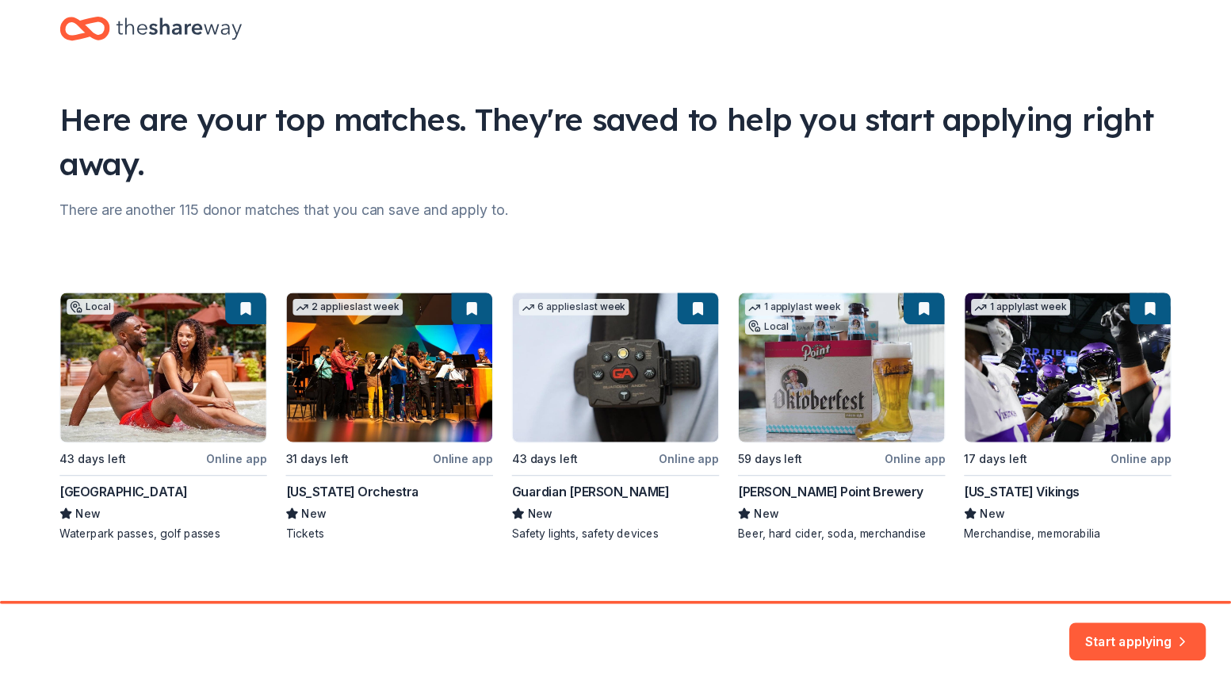
scroll to position [48, 0]
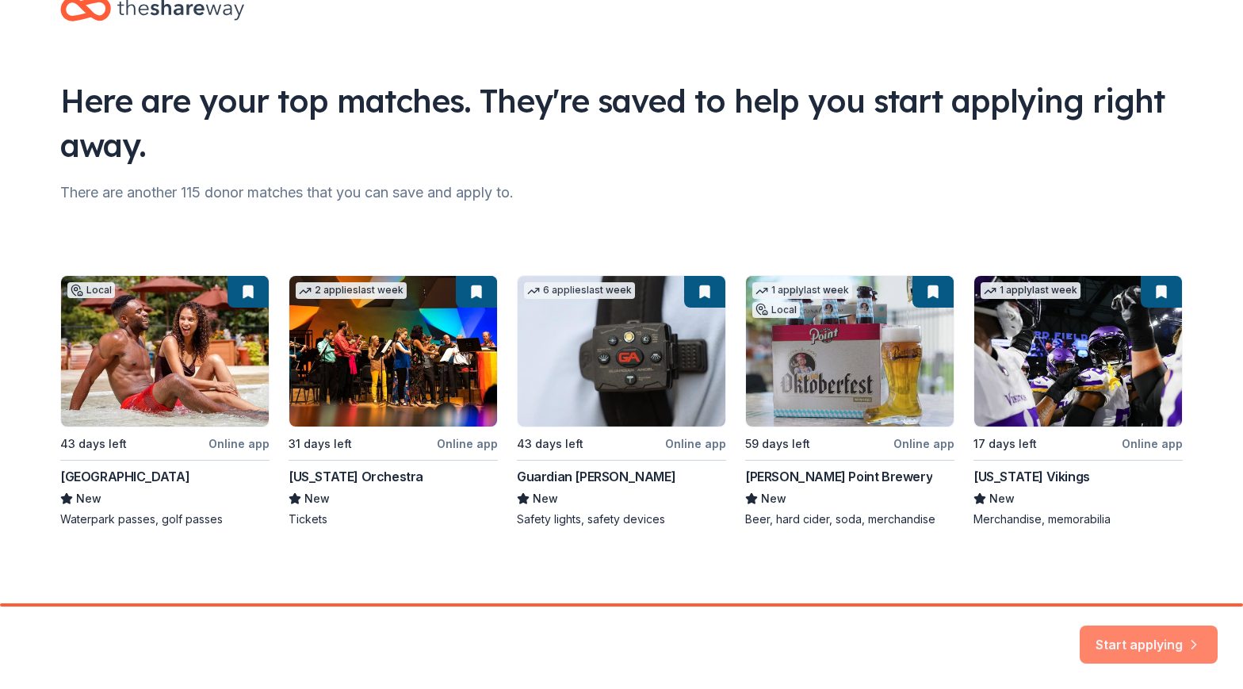
click at [1170, 648] on button "Start applying" at bounding box center [1149, 635] width 138 height 38
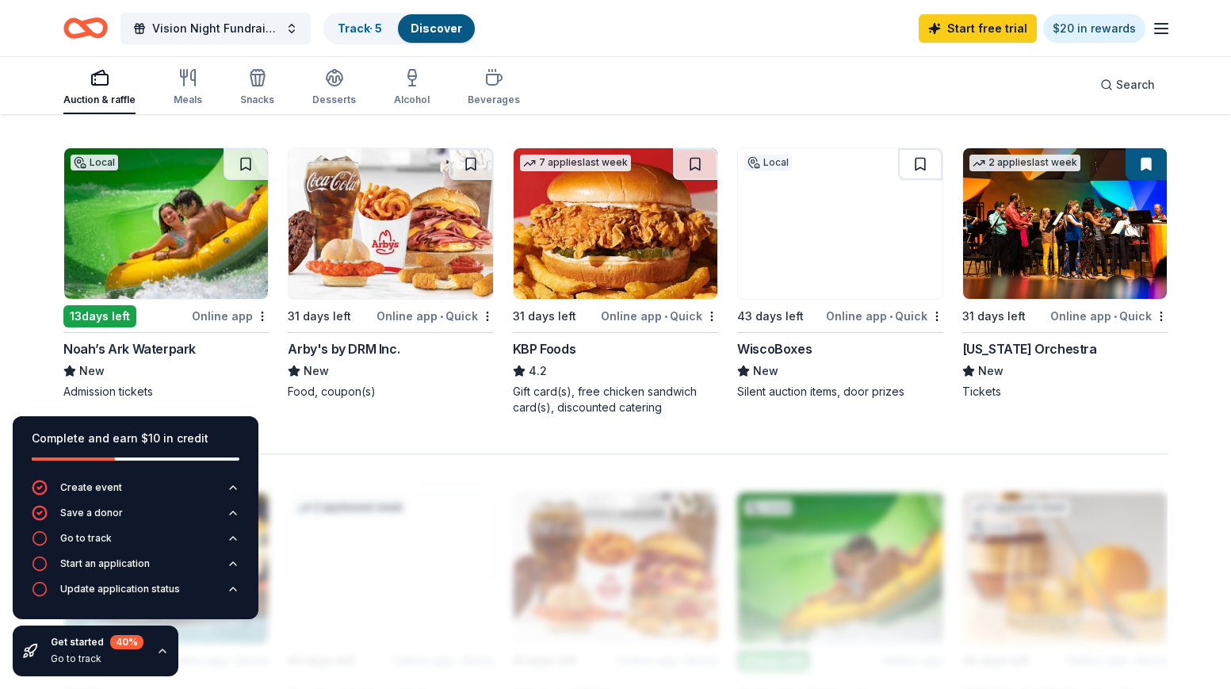
scroll to position [1110, 0]
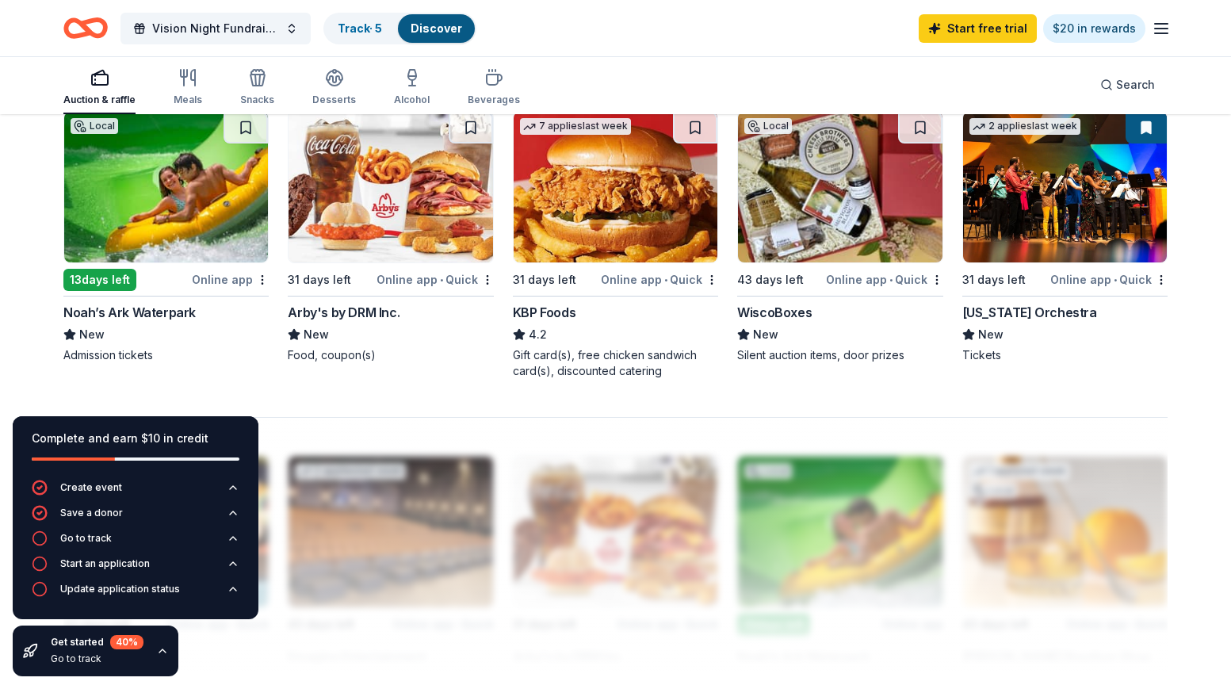
click at [205, 193] on img at bounding box center [166, 187] width 204 height 151
click at [1188, 387] on div "194 results in [GEOGRAPHIC_DATA][PERSON_NAME], [GEOGRAPHIC_DATA] Application de…" at bounding box center [615, 29] width 1231 height 2047
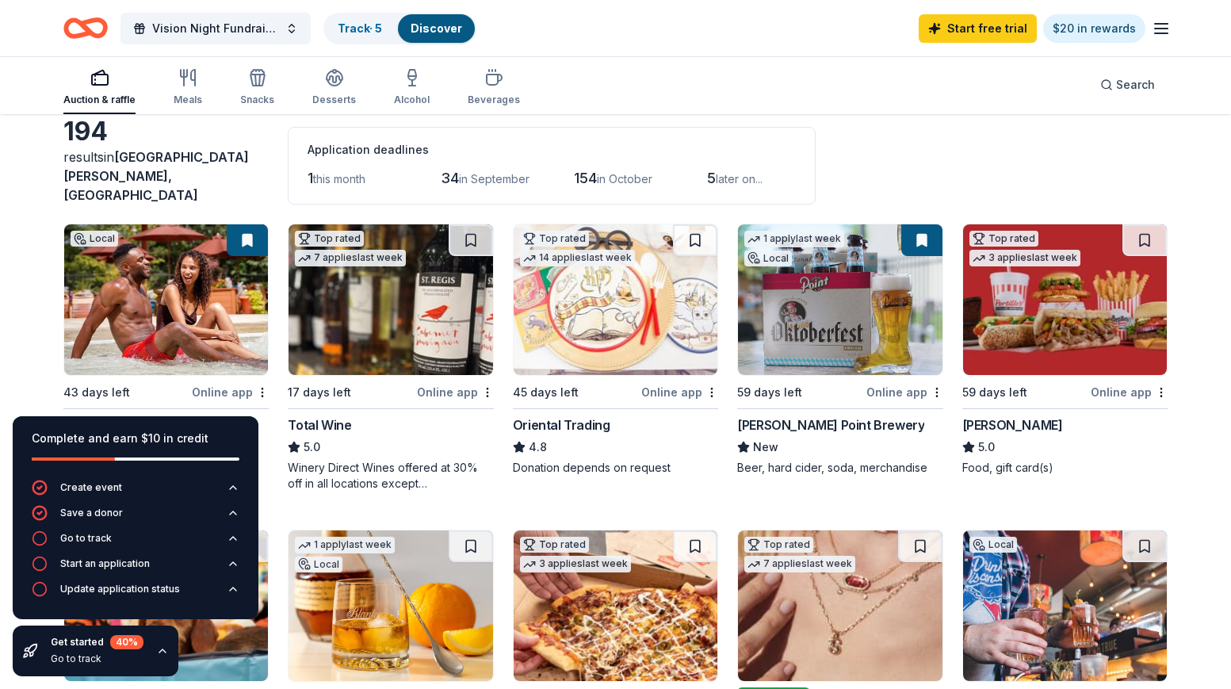
scroll to position [159, 0]
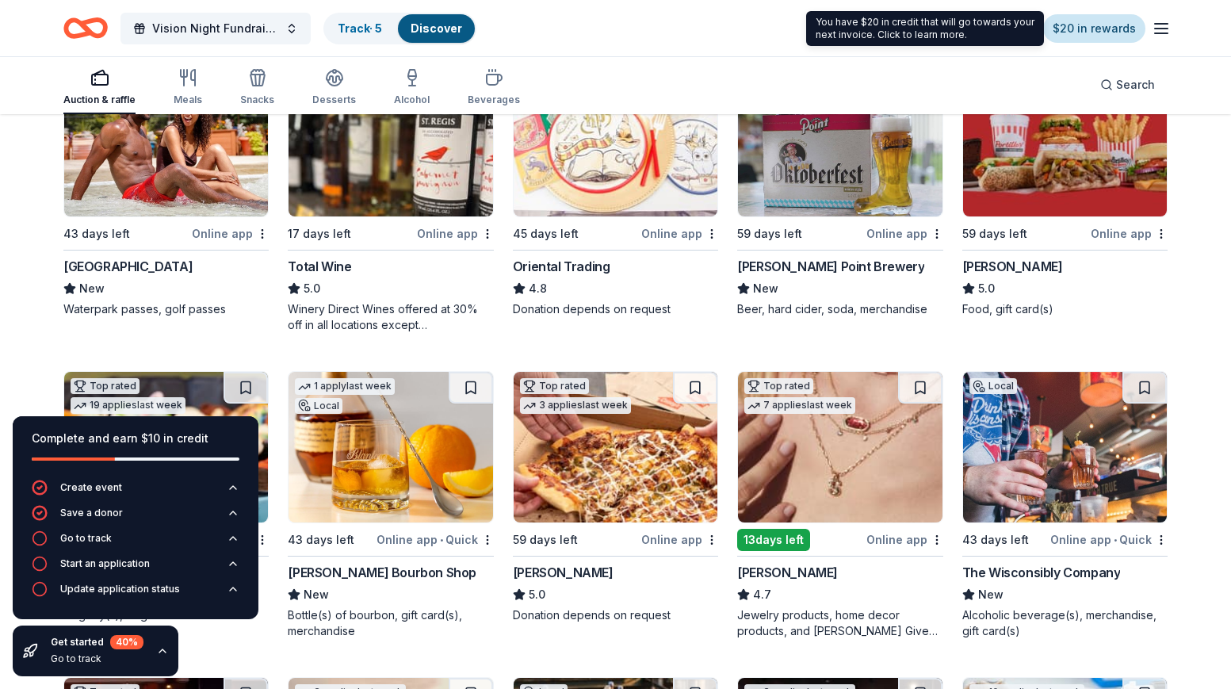
click at [1103, 26] on link "$20 in rewards" at bounding box center [1094, 28] width 102 height 29
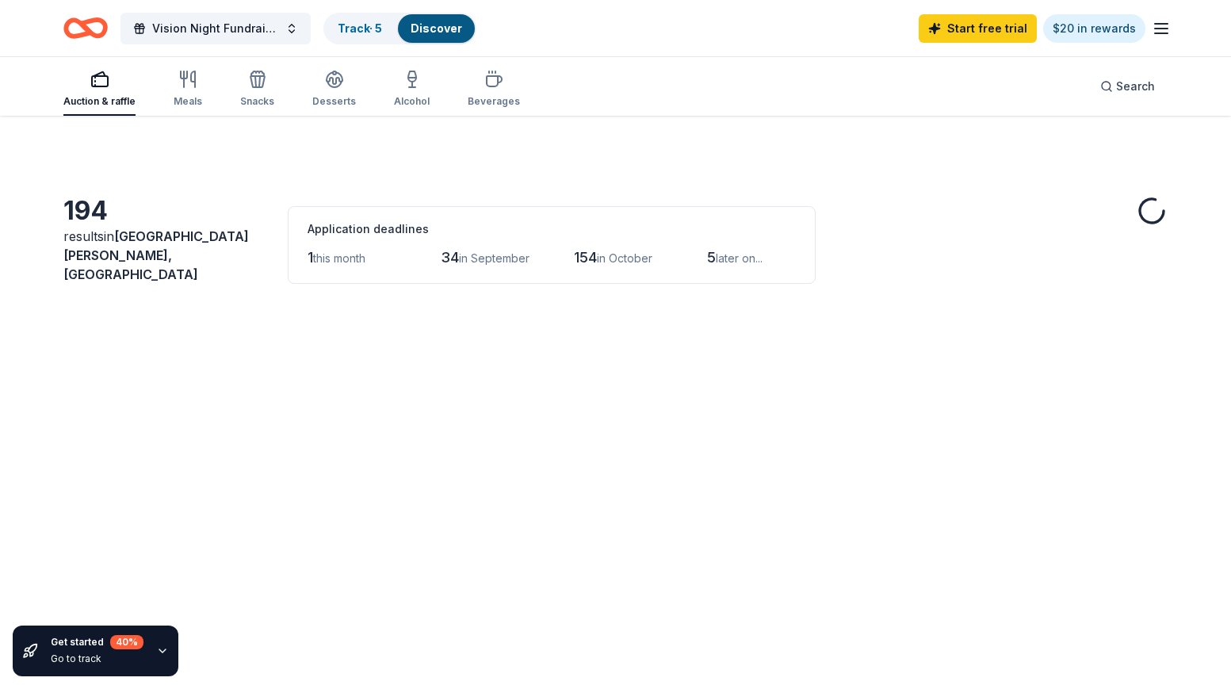
scroll to position [238, 0]
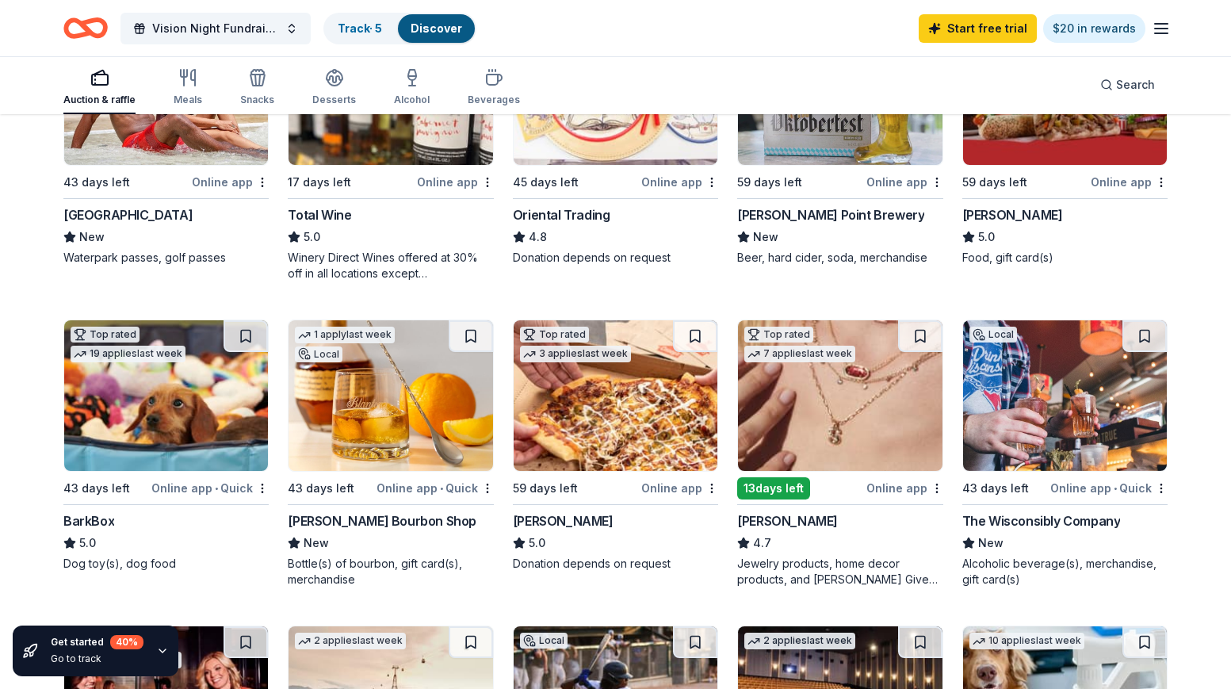
scroll to position [317, 0]
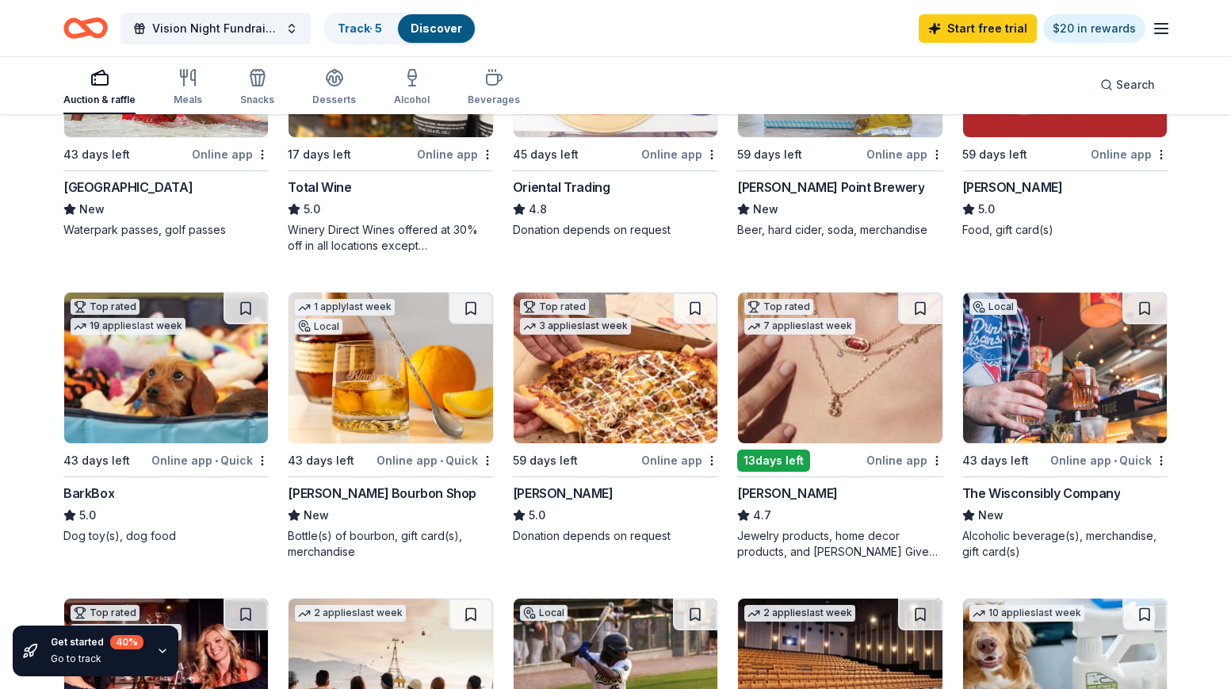
click at [398, 386] on img at bounding box center [391, 368] width 204 height 151
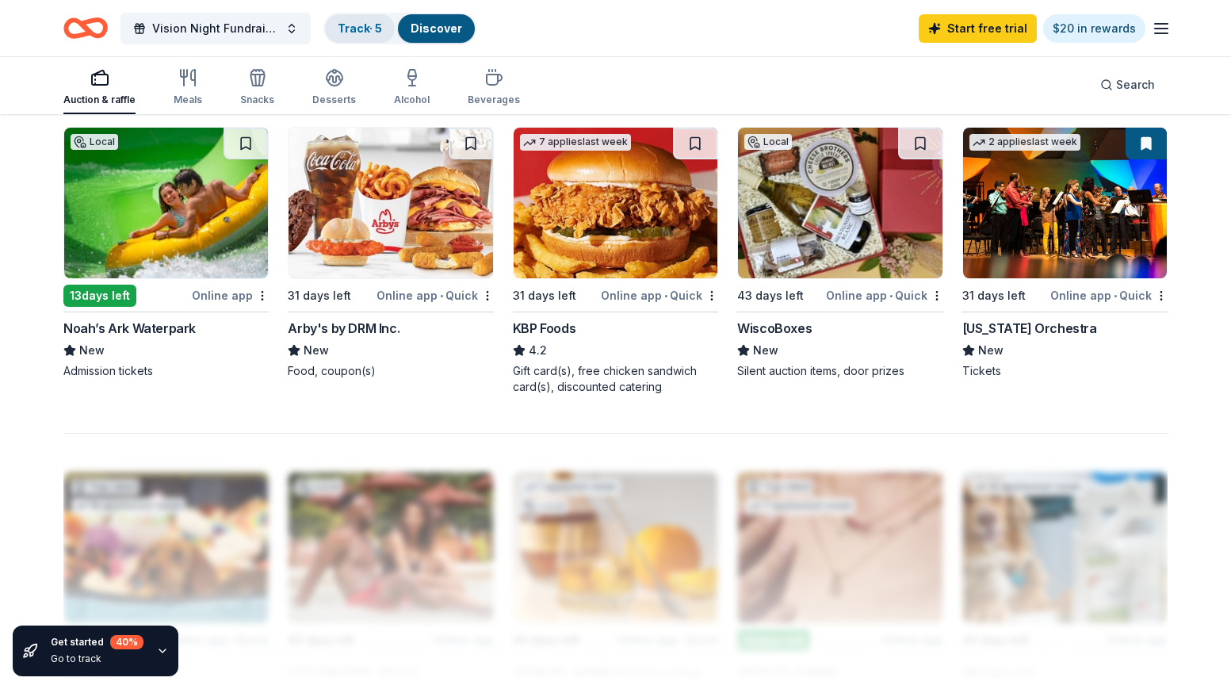
scroll to position [908, 0]
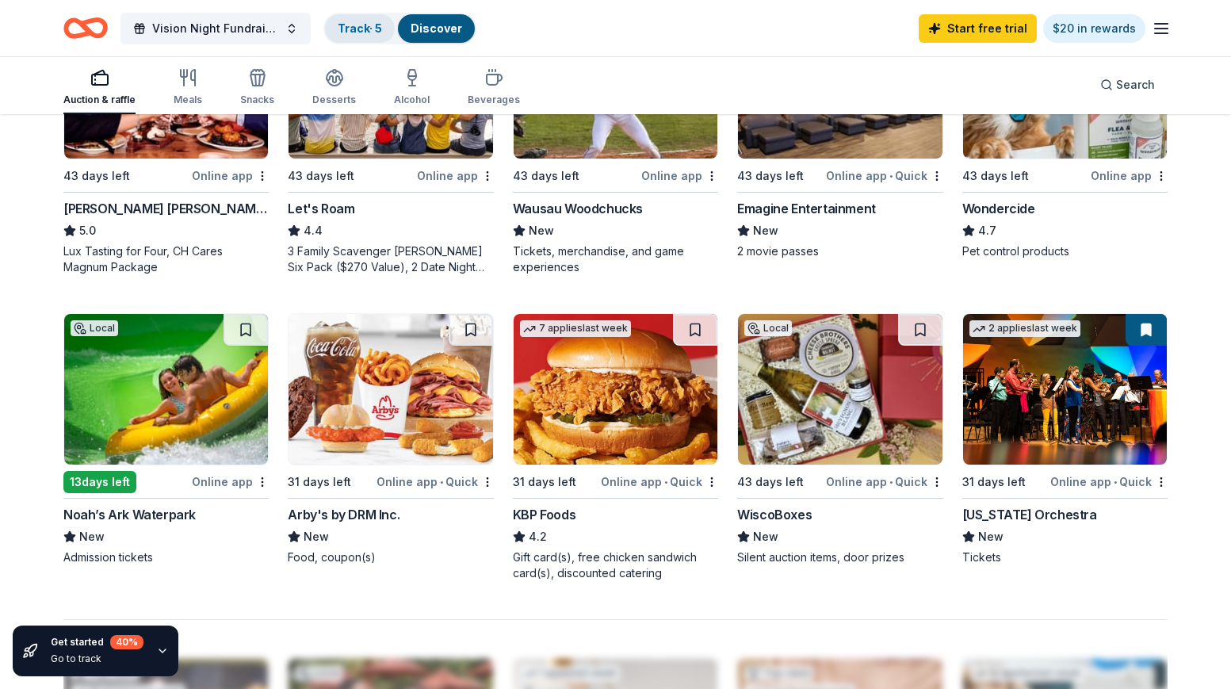
click at [369, 37] on div "Track · 5" at bounding box center [360, 28] width 70 height 29
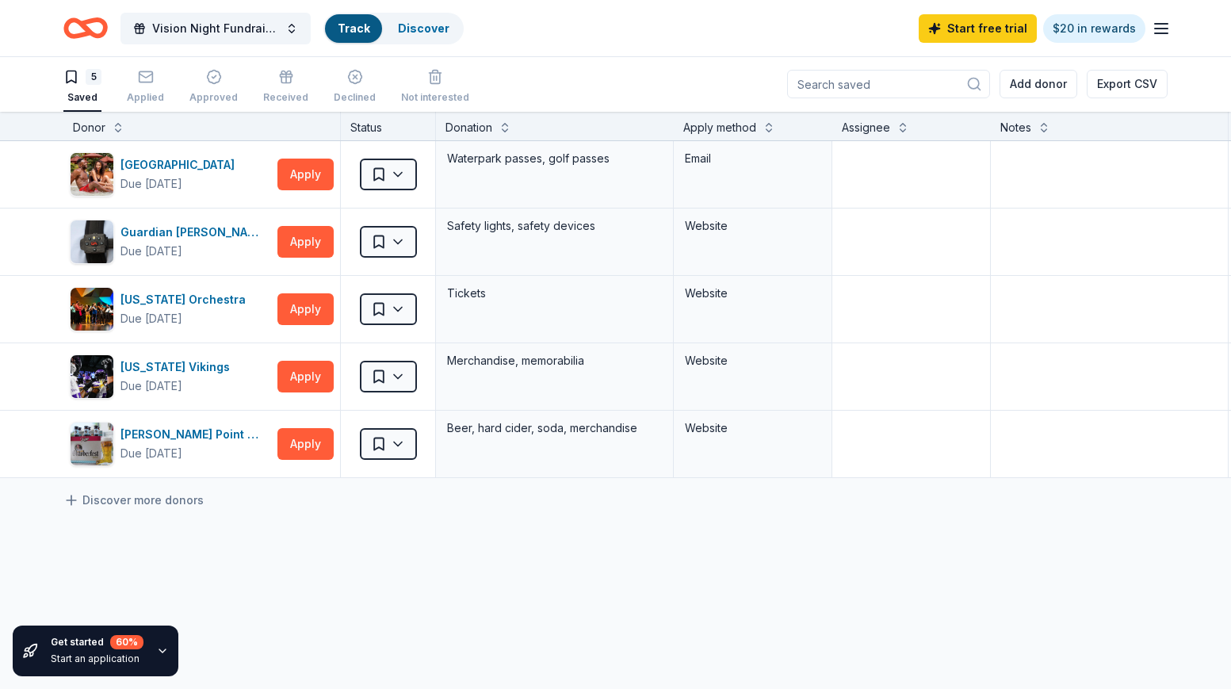
scroll to position [1, 0]
click at [421, 29] on link "Discover" at bounding box center [437, 27] width 52 height 13
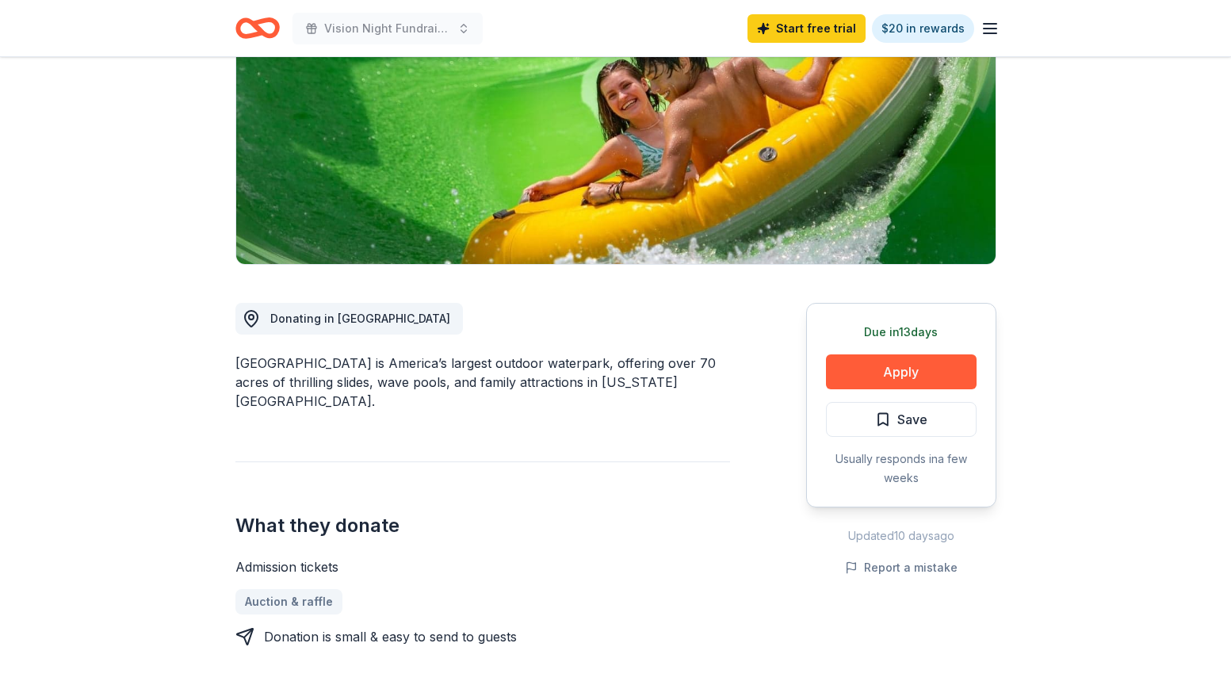
scroll to position [238, 0]
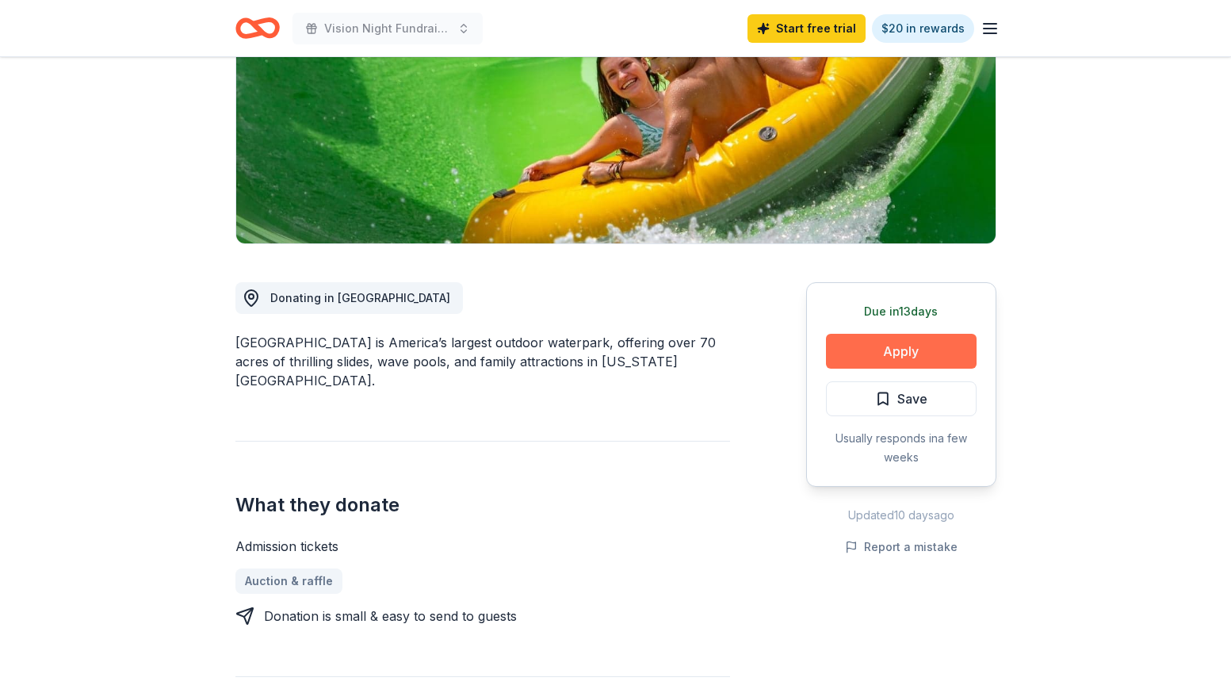
click at [913, 352] on button "Apply" at bounding box center [901, 351] width 151 height 35
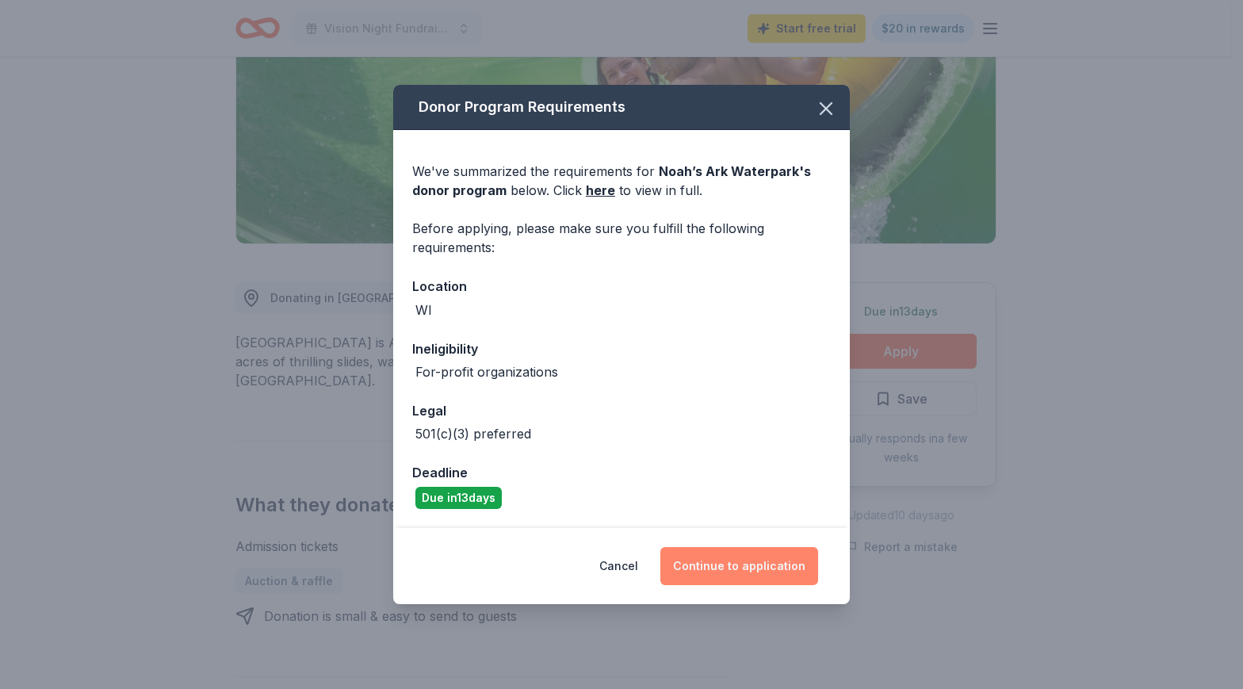
click at [745, 564] on button "Continue to application" at bounding box center [739, 566] width 158 height 38
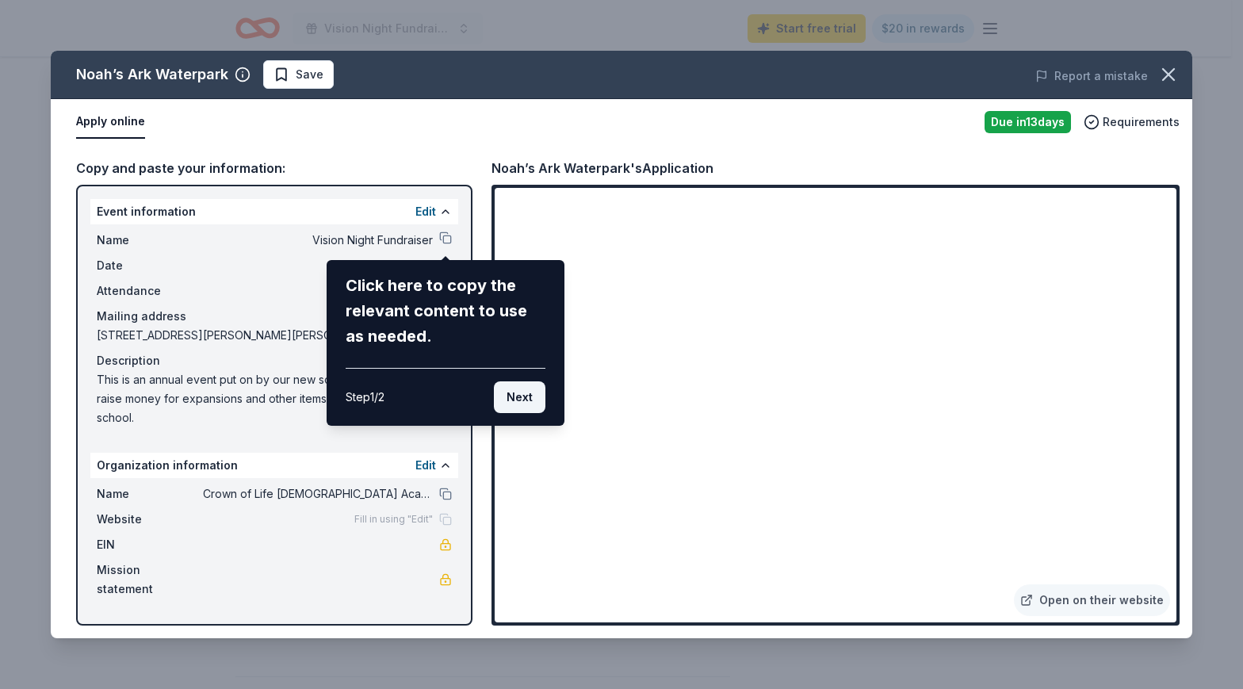
click at [516, 396] on button "Next" at bounding box center [520, 397] width 52 height 32
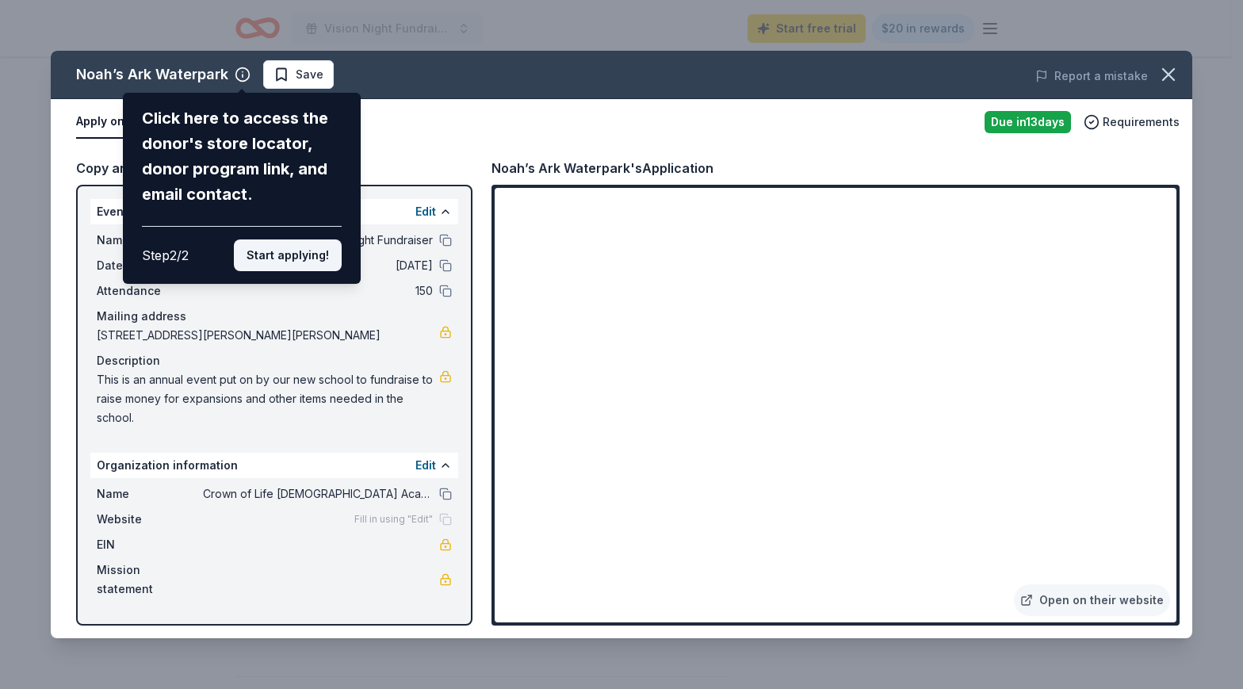
click at [308, 256] on button "Start applying!" at bounding box center [288, 255] width 108 height 32
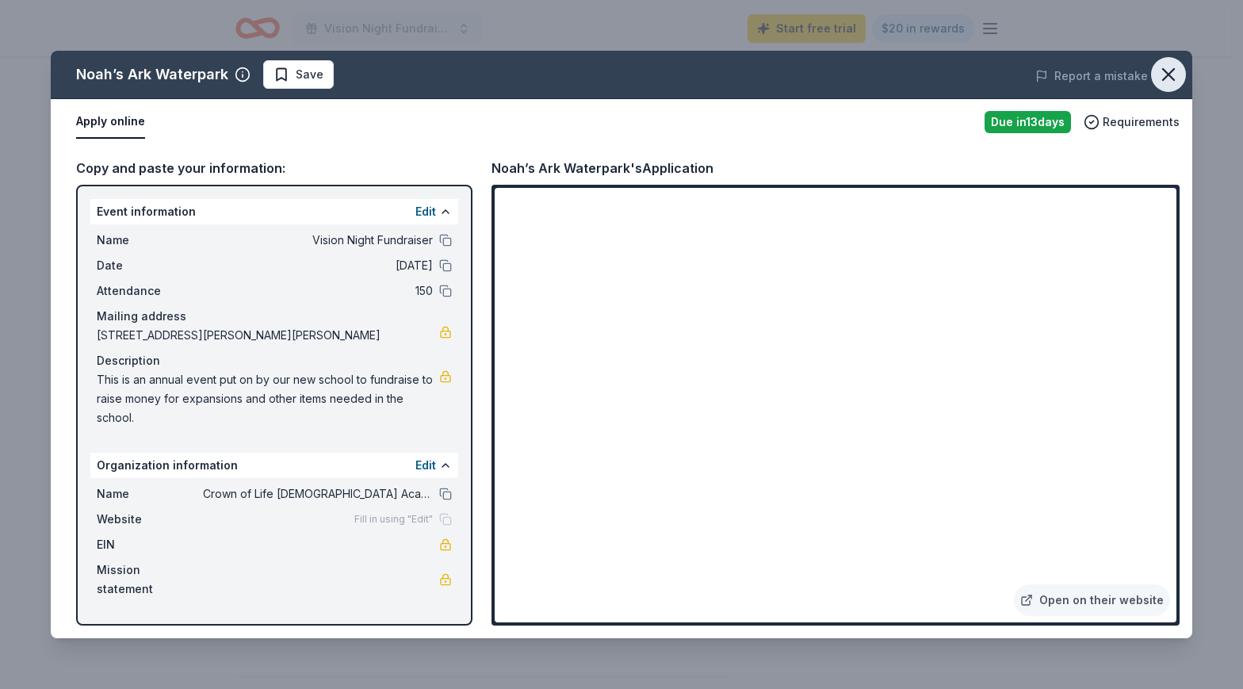
click at [1166, 78] on icon "button" at bounding box center [1168, 74] width 22 height 22
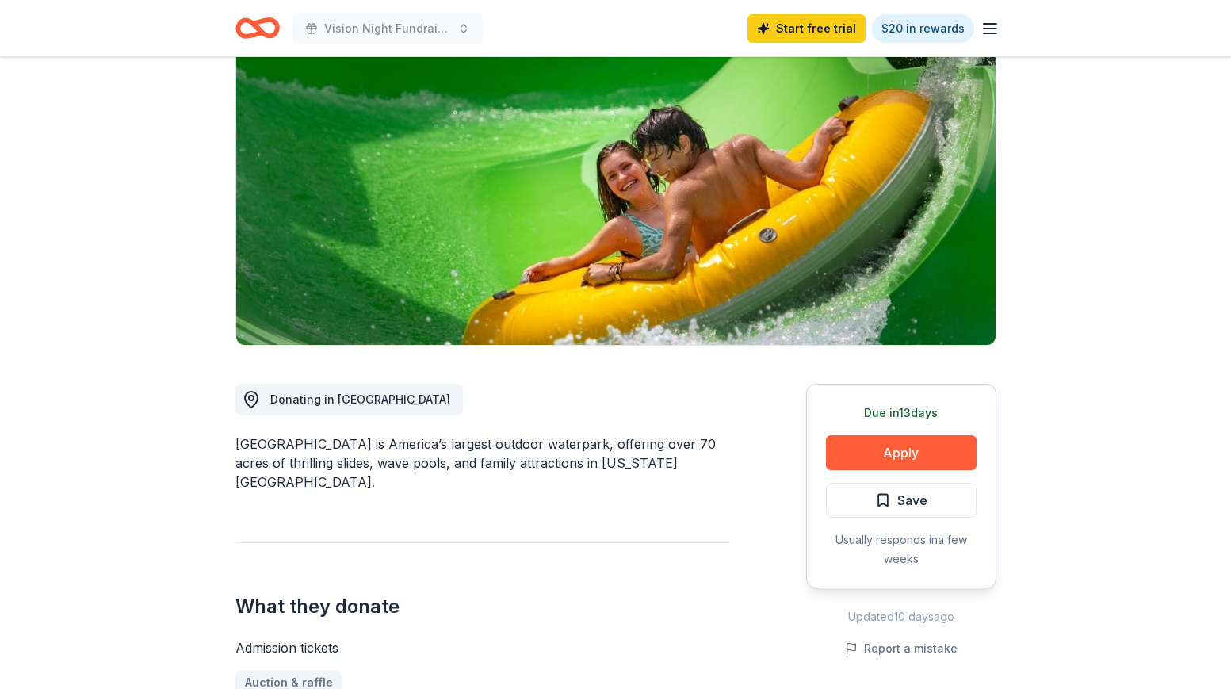
scroll to position [0, 0]
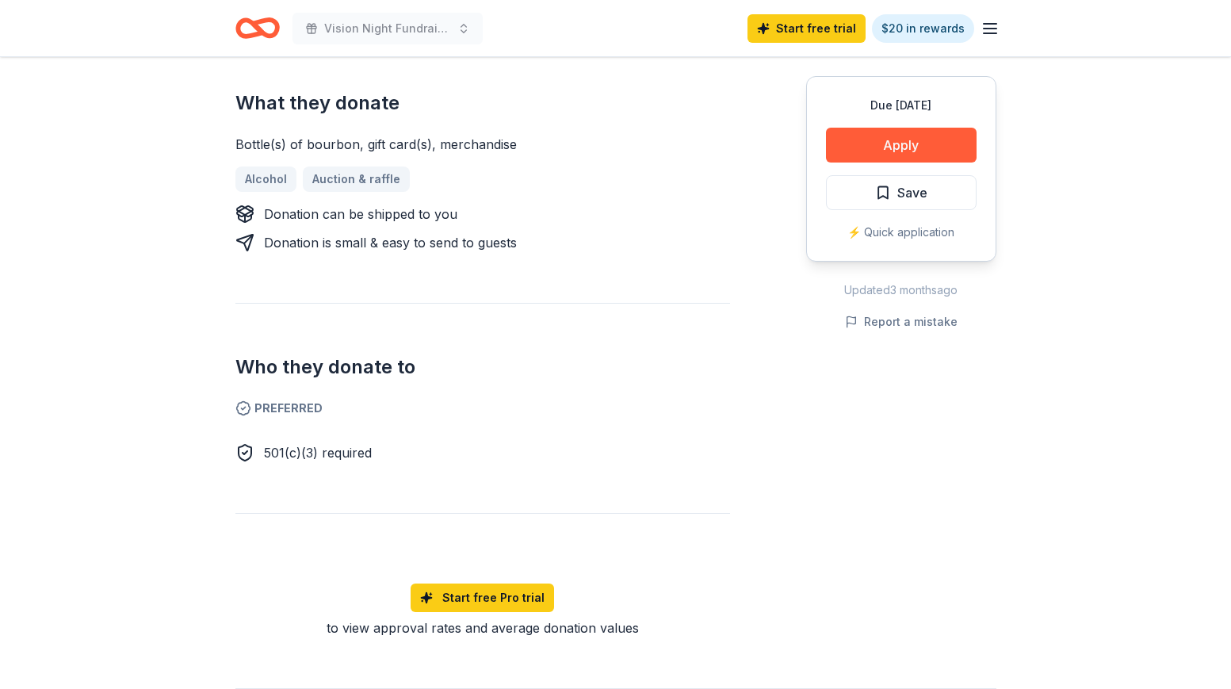
scroll to position [634, 0]
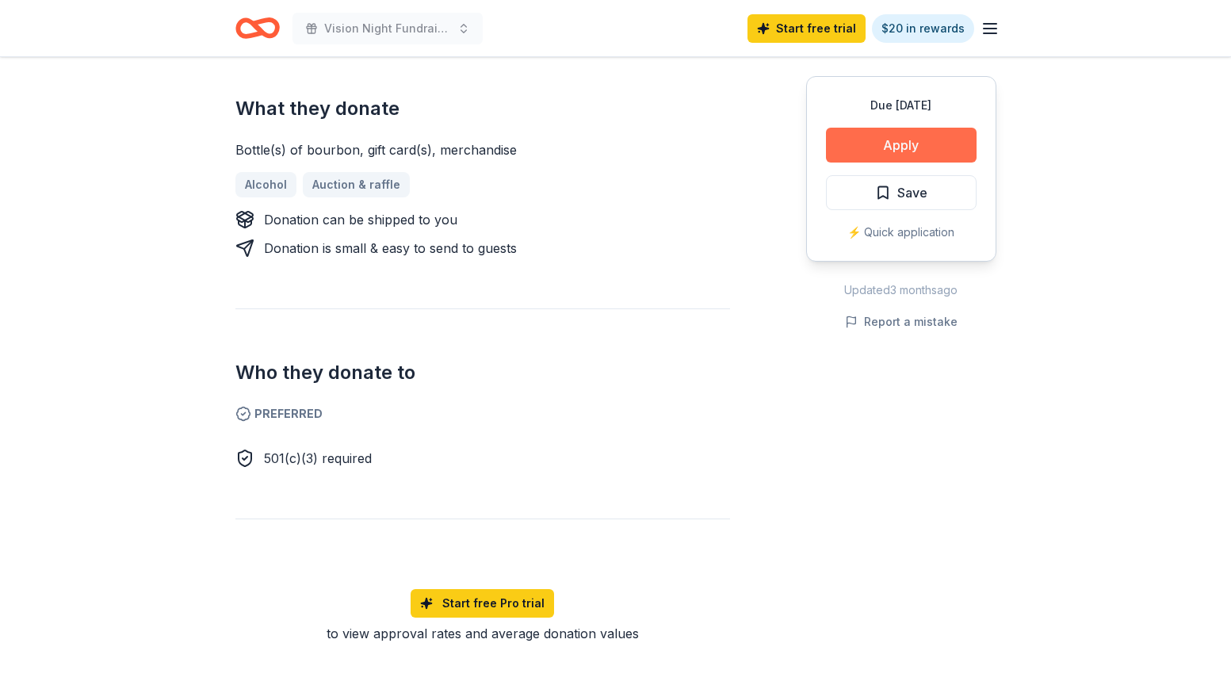
click at [842, 136] on button "Apply" at bounding box center [901, 145] width 151 height 35
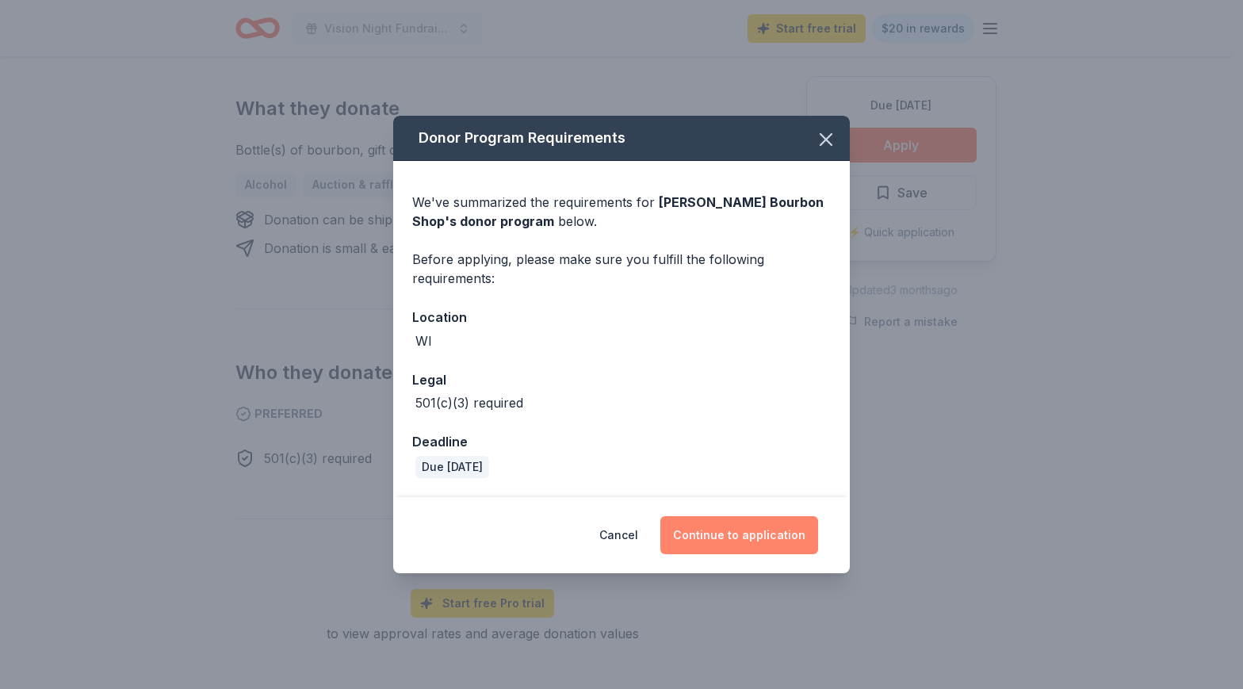
click at [727, 533] on button "Continue to application" at bounding box center [739, 535] width 158 height 38
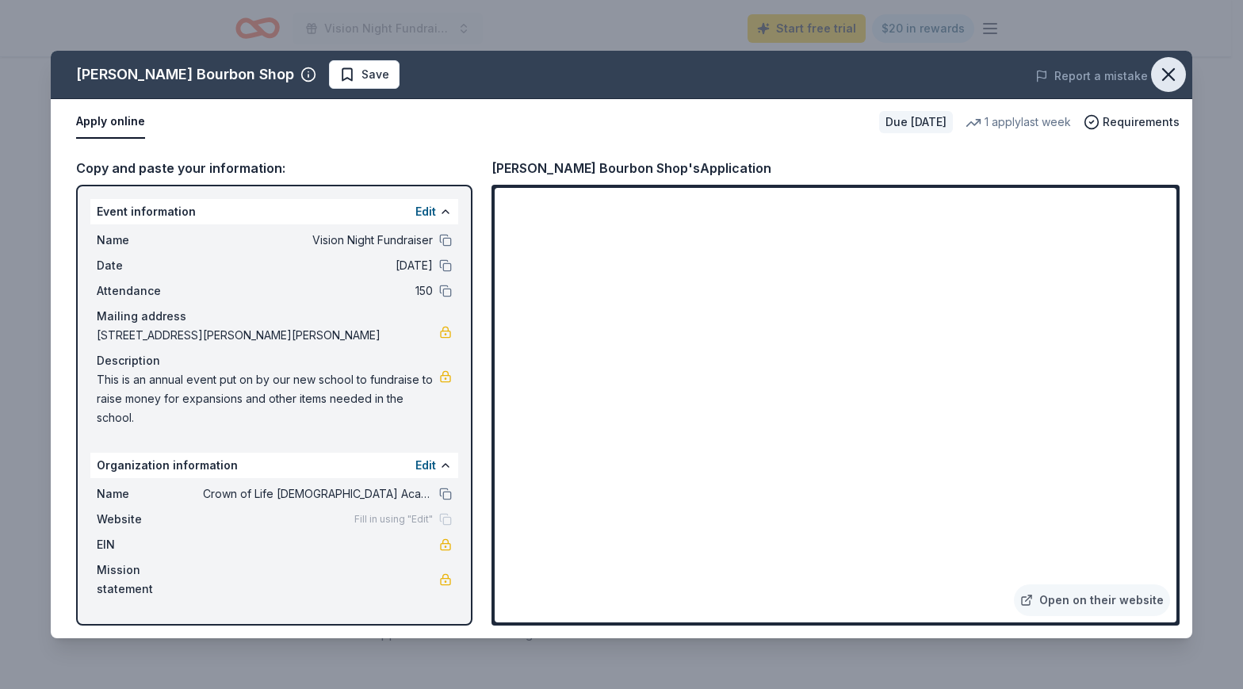
click at [1178, 67] on icon "button" at bounding box center [1168, 74] width 22 height 22
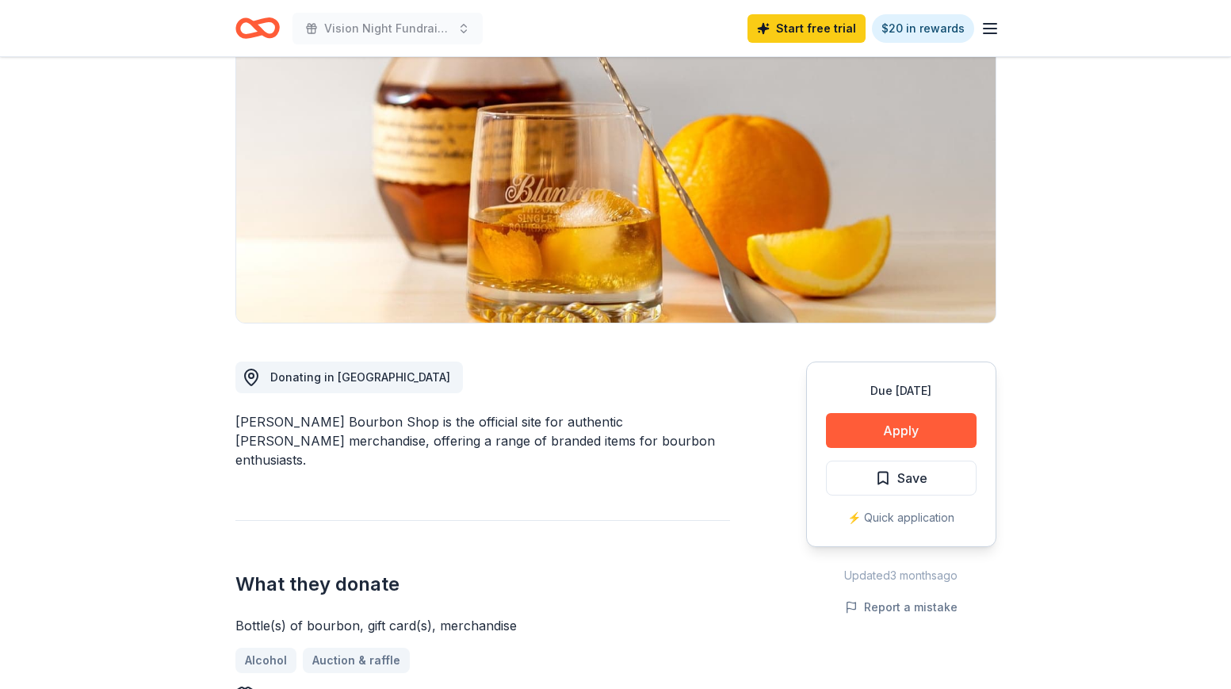
scroll to position [0, 0]
